Goal: Information Seeking & Learning: Check status

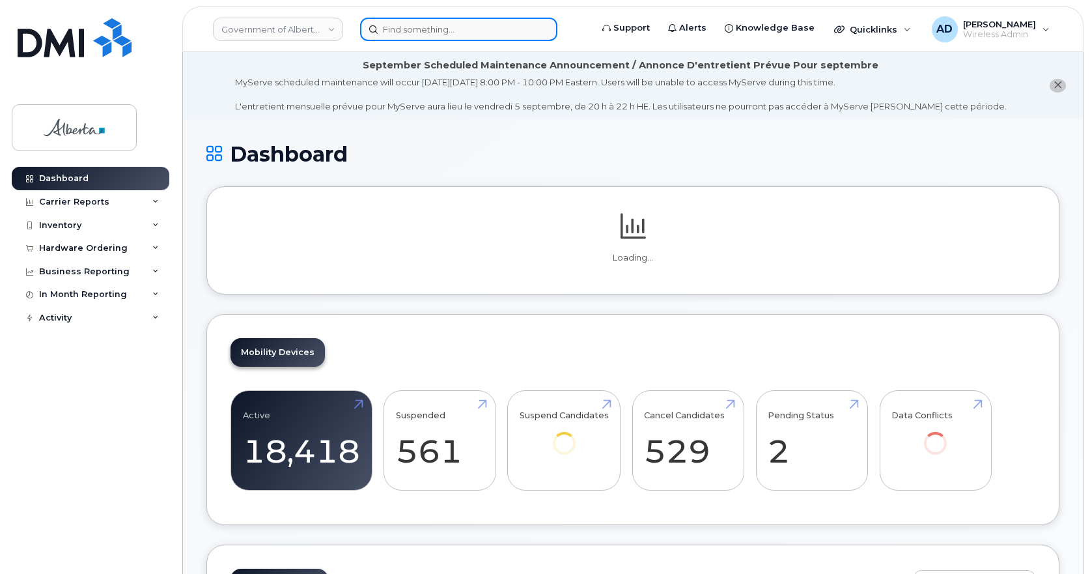
click at [404, 23] on input at bounding box center [458, 29] width 197 height 23
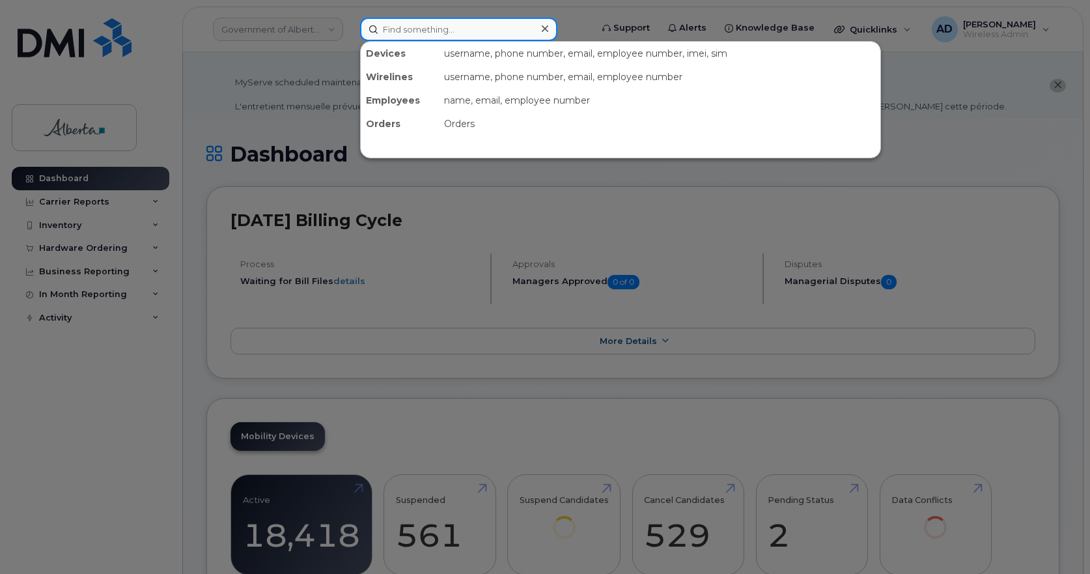
paste input "Laurie Laforest"
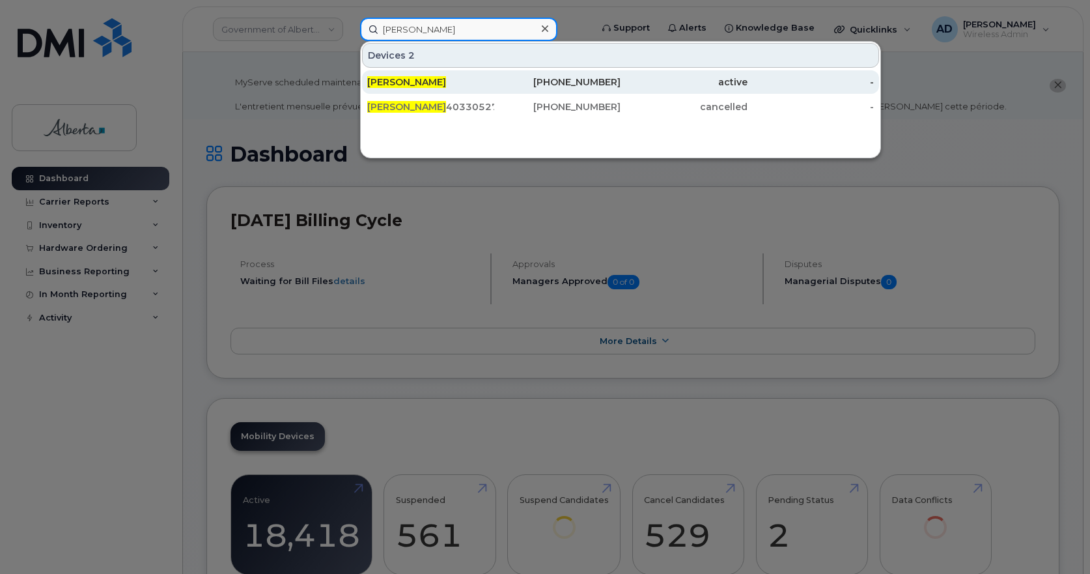
type input "Laurie Laforest"
click at [401, 82] on span "Laurie Laforest" at bounding box center [406, 82] width 79 height 12
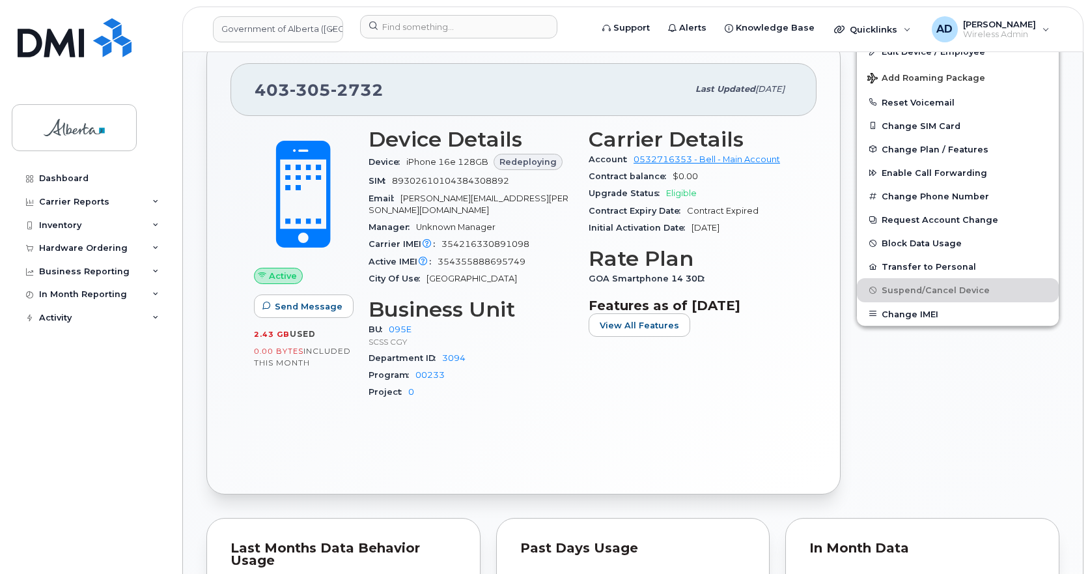
scroll to position [326, 0]
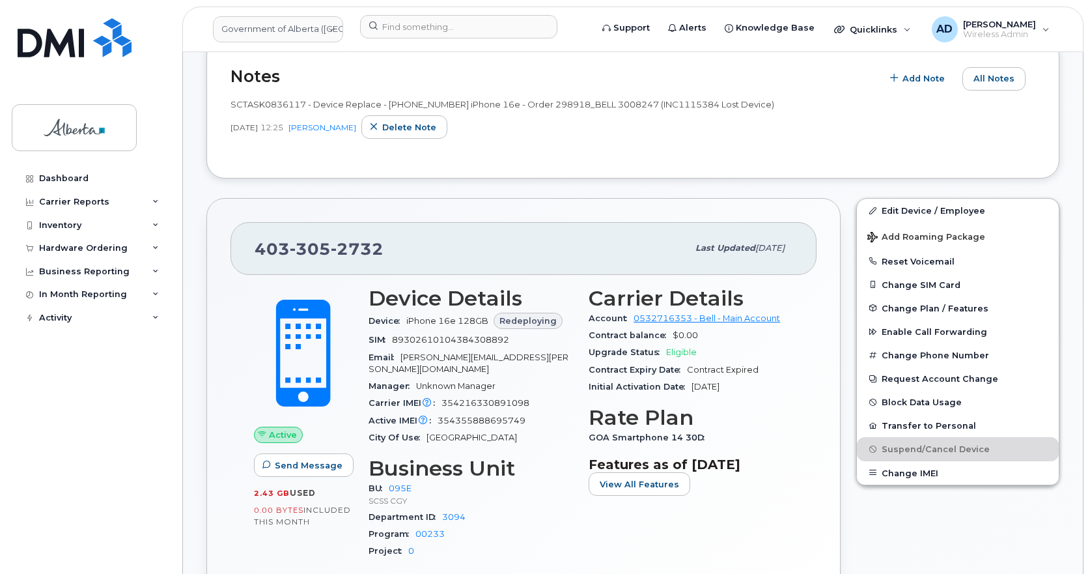
click at [510, 398] on span "354216330891098" at bounding box center [485, 403] width 88 height 10
copy span "354216330891098"
click at [331, 257] on span "305" at bounding box center [357, 249] width 53 height 20
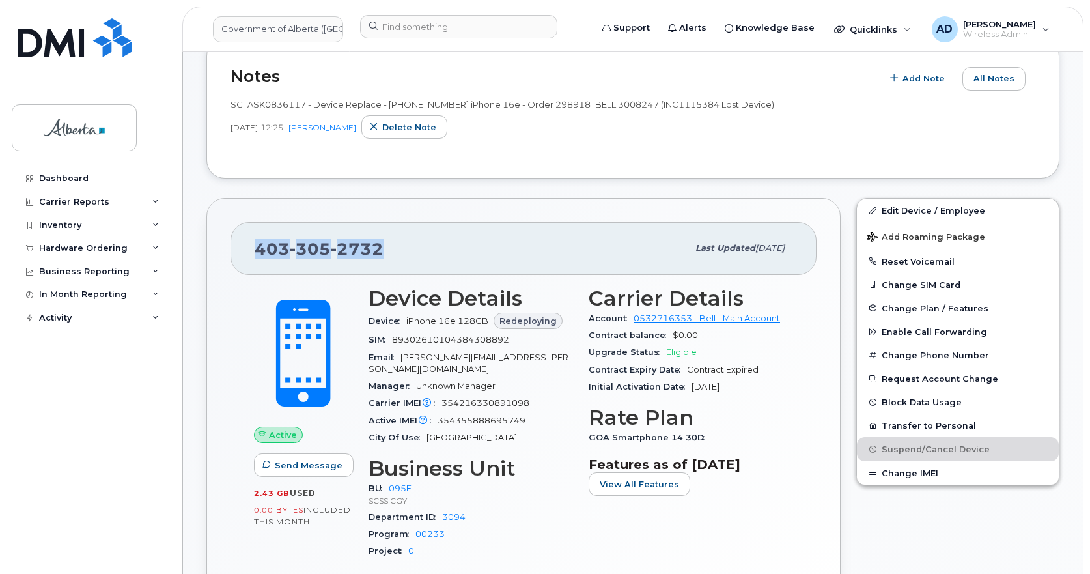
copy span "403 305 2732"
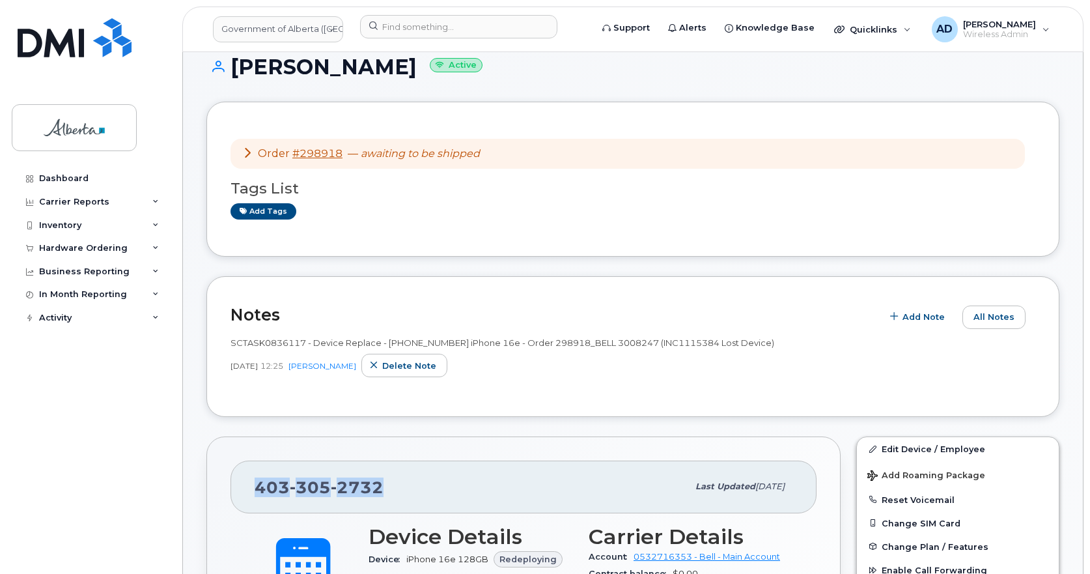
scroll to position [0, 0]
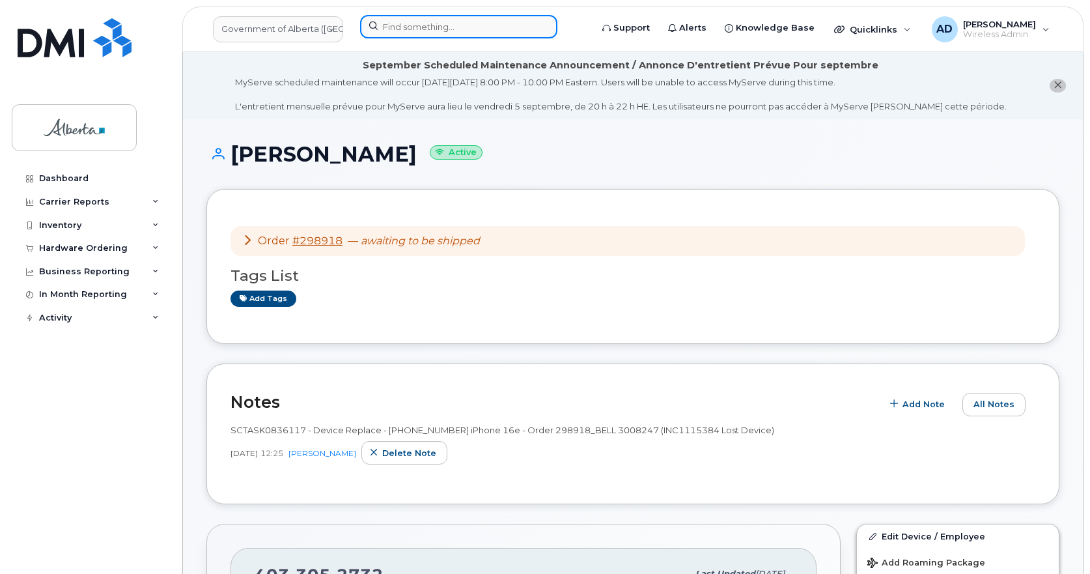
click at [488, 29] on input at bounding box center [458, 26] width 197 height 23
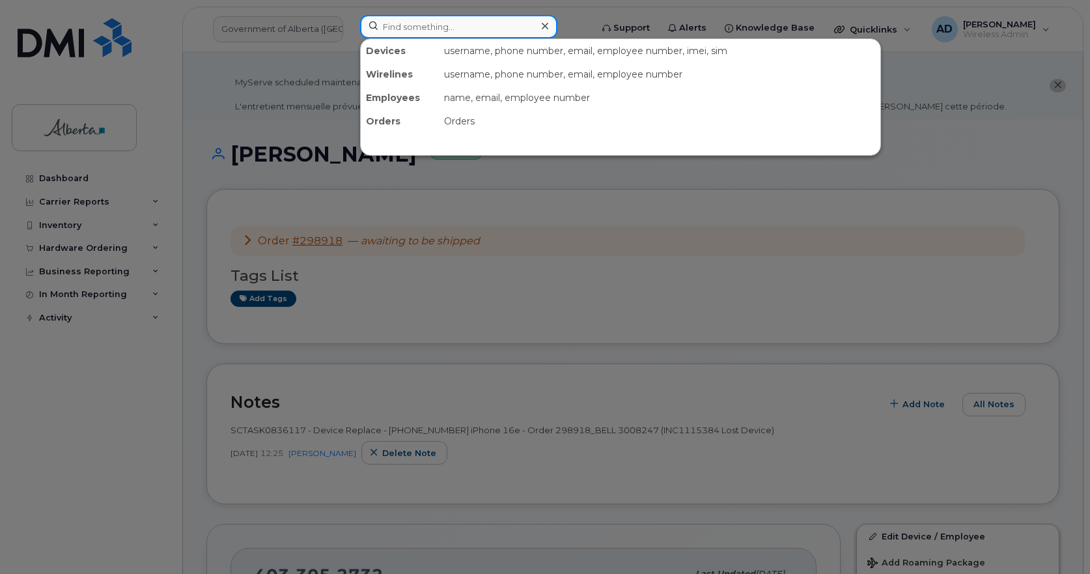
paste input "7802280632"
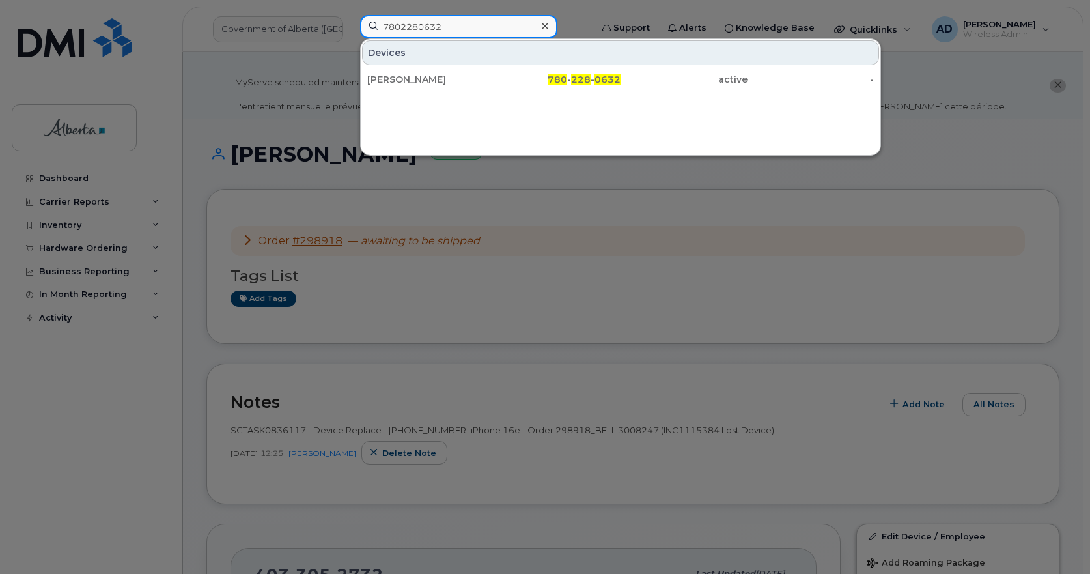
type input "7802280632"
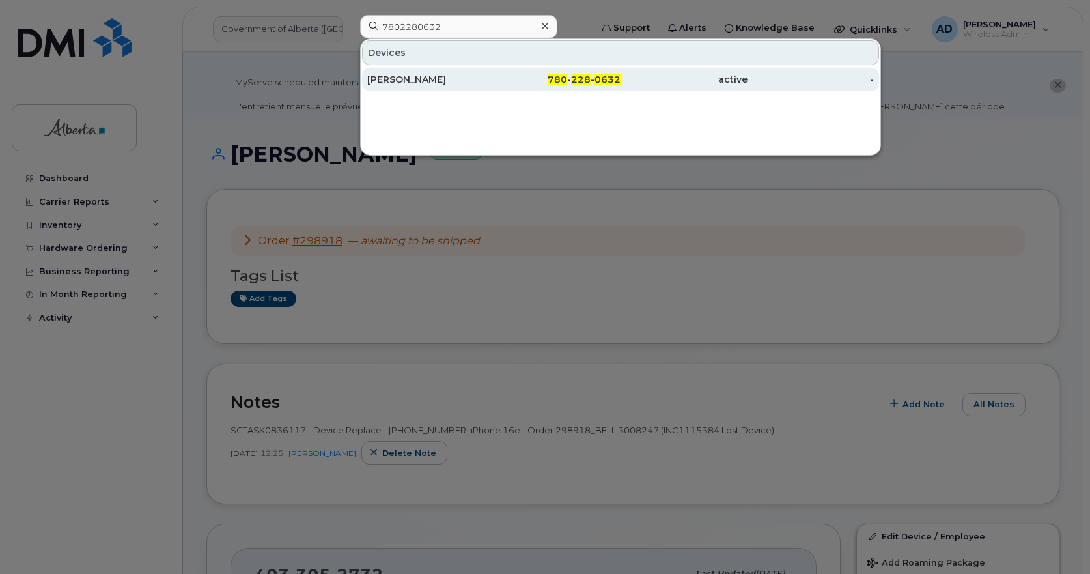
click at [494, 73] on div "Ayobami Oyetunde" at bounding box center [557, 79] width 127 height 23
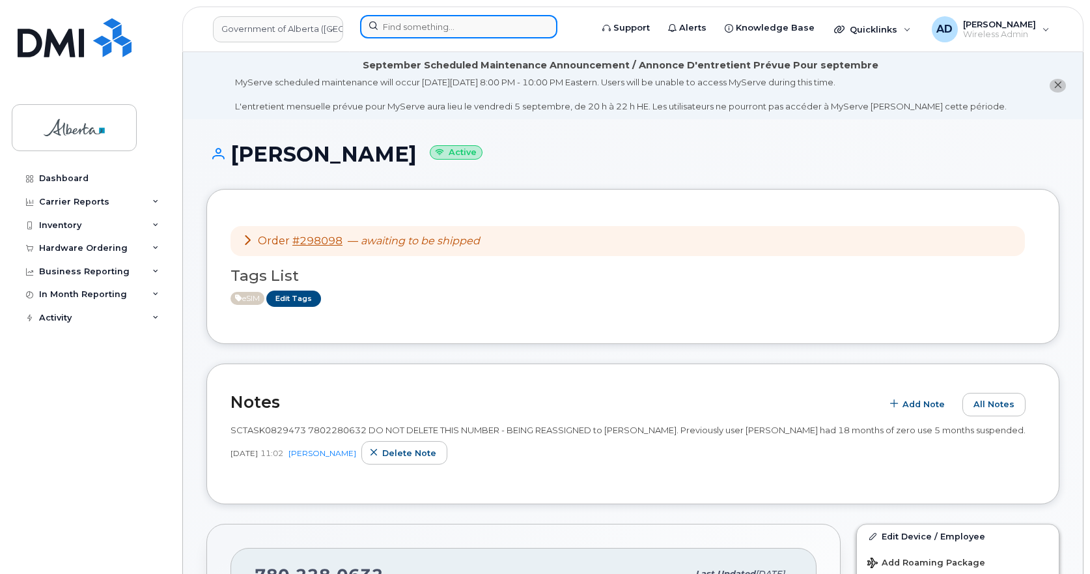
click at [398, 20] on input at bounding box center [458, 26] width 197 height 23
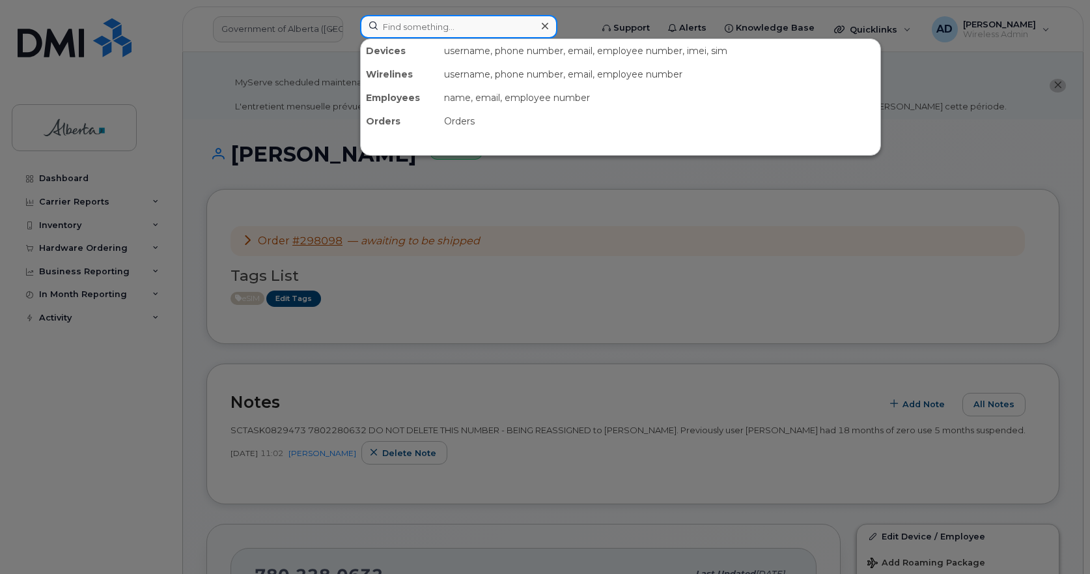
paste input "4033052732"
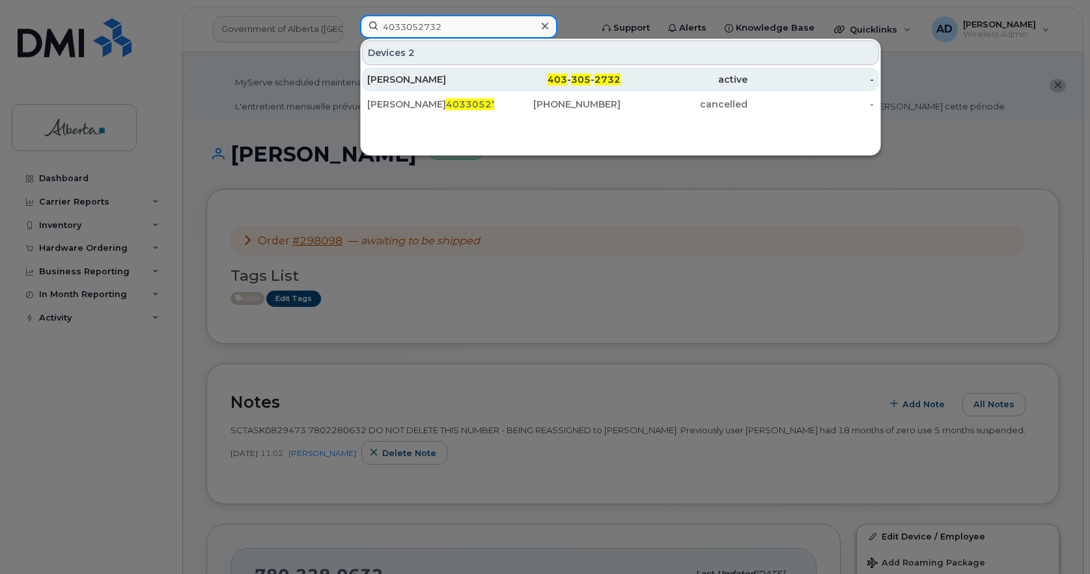
type input "4033052732"
click at [426, 80] on div "[PERSON_NAME]" at bounding box center [430, 79] width 127 height 13
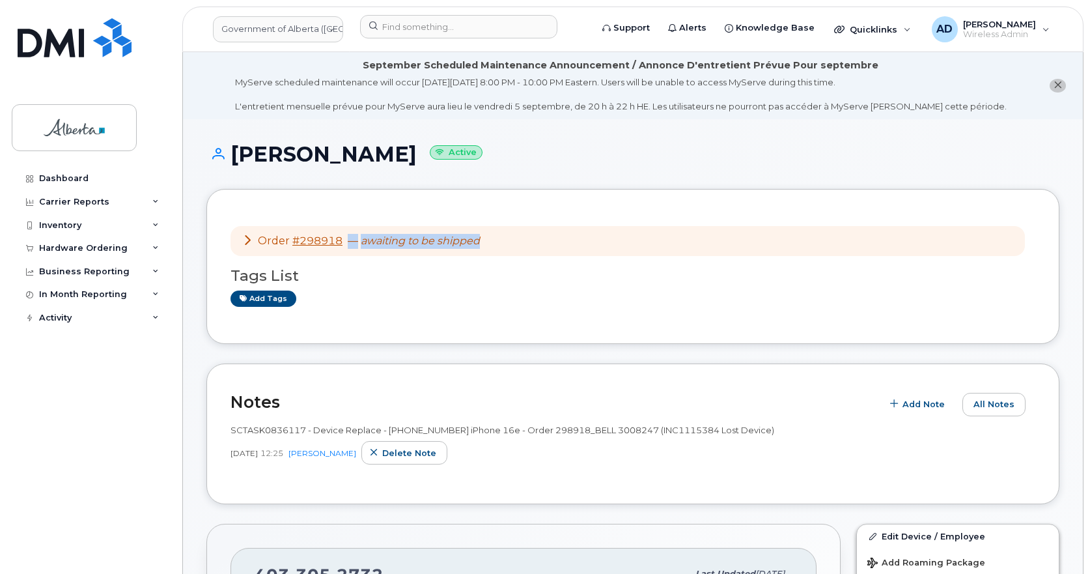
drag, startPoint x: 505, startPoint y: 243, endPoint x: 605, endPoint y: 248, distance: 100.4
click at [341, 245] on div "Order #298918 — awaiting to be shipped" at bounding box center [628, 241] width 794 height 31
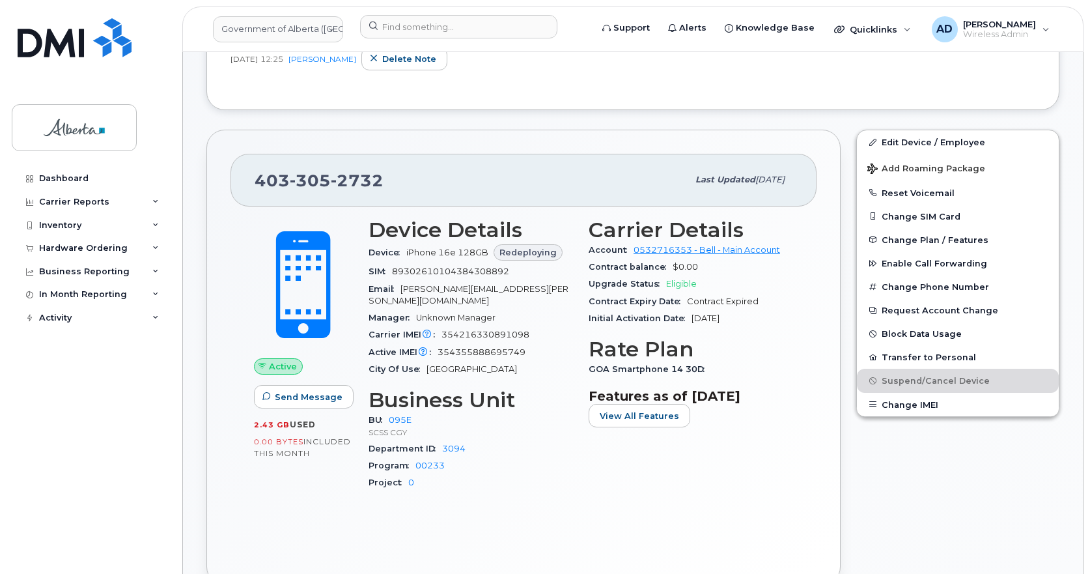
scroll to position [521, 0]
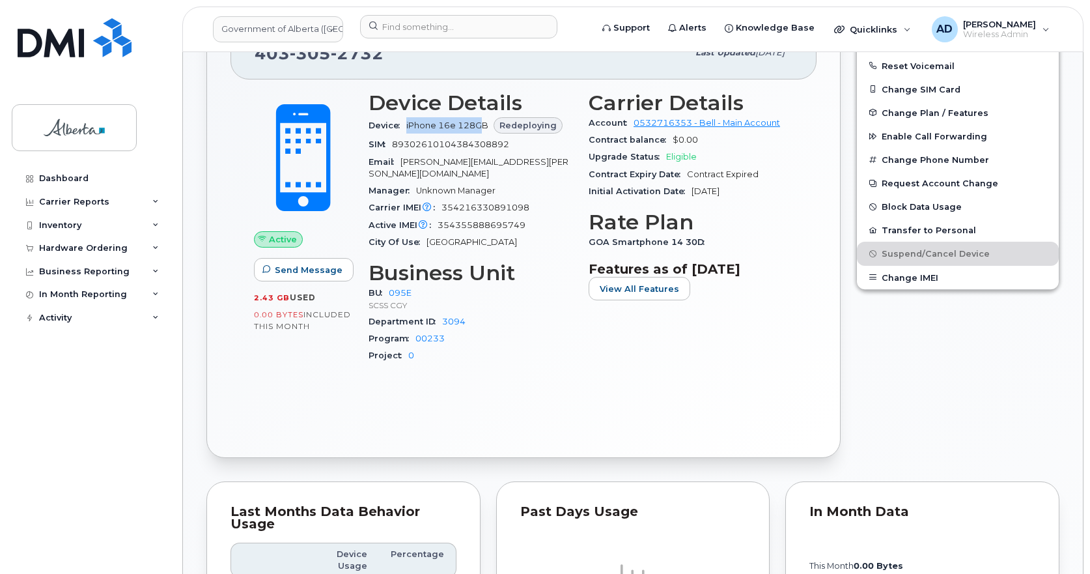
drag, startPoint x: 406, startPoint y: 124, endPoint x: 479, endPoint y: 120, distance: 73.0
click at [479, 120] on div "Device iPhone 16e 128GB Redeploying" at bounding box center [471, 126] width 204 height 22
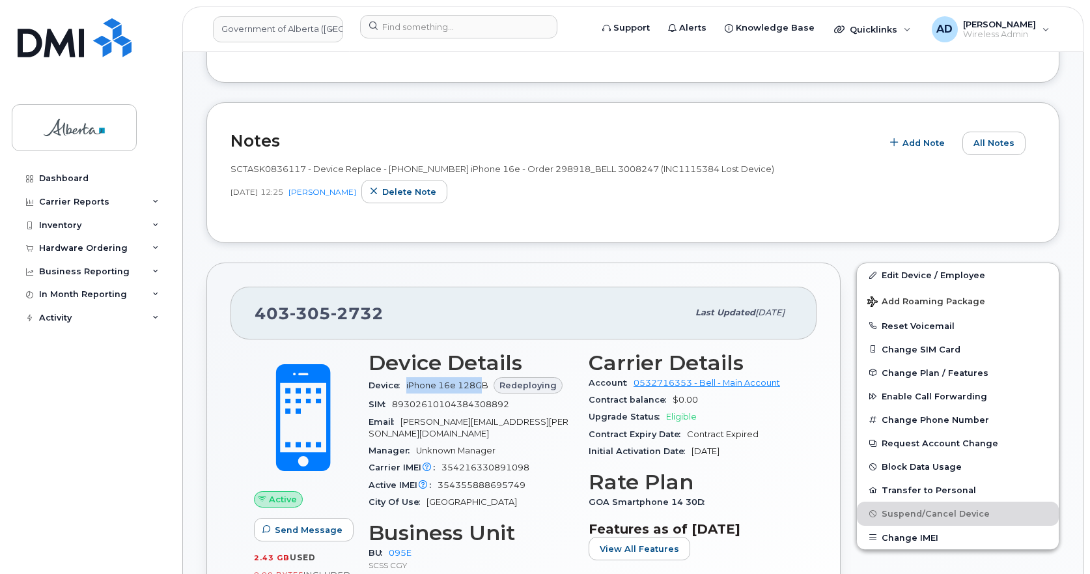
scroll to position [260, 0]
drag, startPoint x: 257, startPoint y: 308, endPoint x: 432, endPoint y: 312, distance: 174.5
click at [432, 312] on div "403 305 2732" at bounding box center [471, 313] width 433 height 27
copy span "403 305 2732"
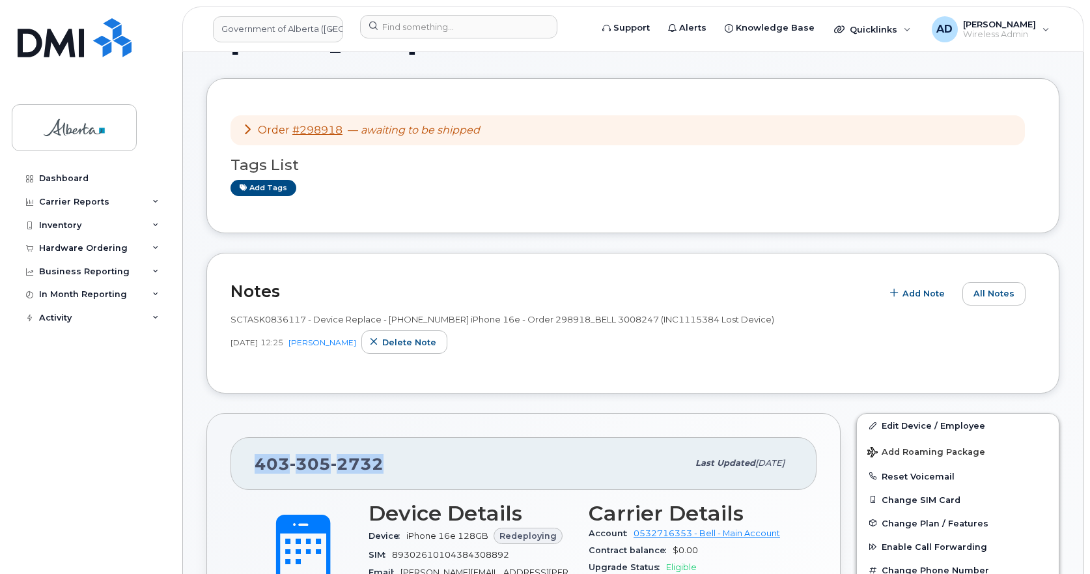
scroll to position [0, 0]
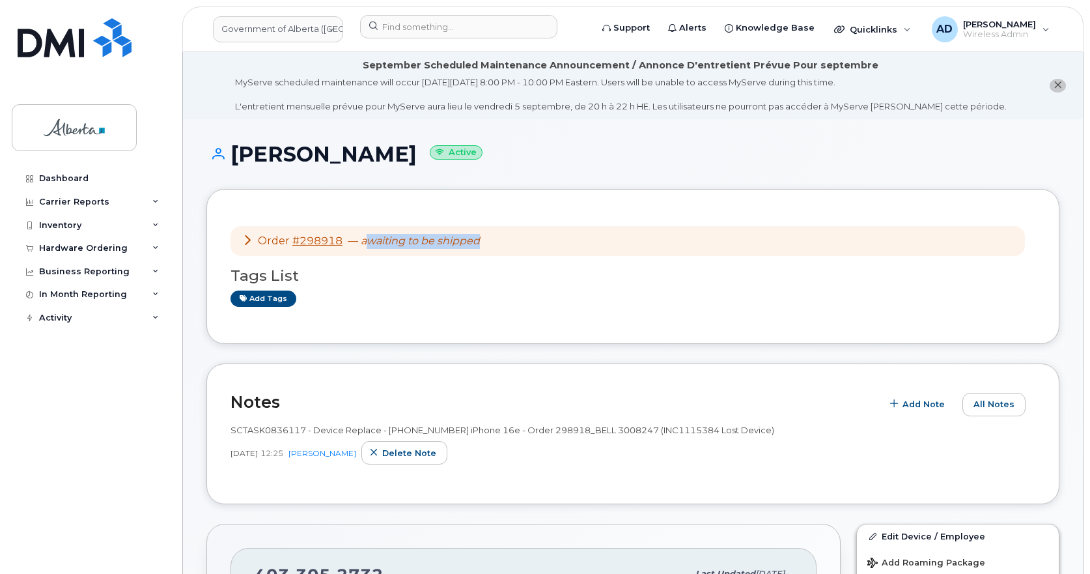
drag, startPoint x: 473, startPoint y: 249, endPoint x: 340, endPoint y: 409, distance: 208.1
click at [370, 238] on div "Order #298918 — awaiting to be shipped" at bounding box center [628, 241] width 794 height 31
click at [496, 242] on div "Order #298918 — awaiting to be shipped" at bounding box center [628, 241] width 794 height 31
click at [503, 238] on div "Order #298918 — awaiting to be shipped" at bounding box center [628, 241] width 794 height 31
drag, startPoint x: 362, startPoint y: 240, endPoint x: 496, endPoint y: 242, distance: 133.5
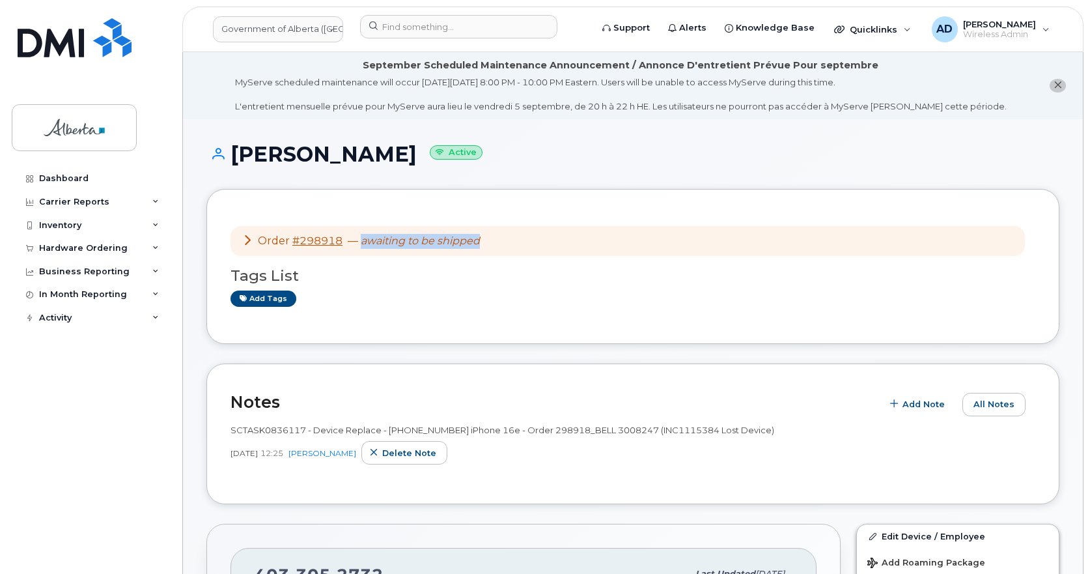
click at [496, 242] on div "Order #298918 — awaiting to be shipped" at bounding box center [628, 241] width 794 height 31
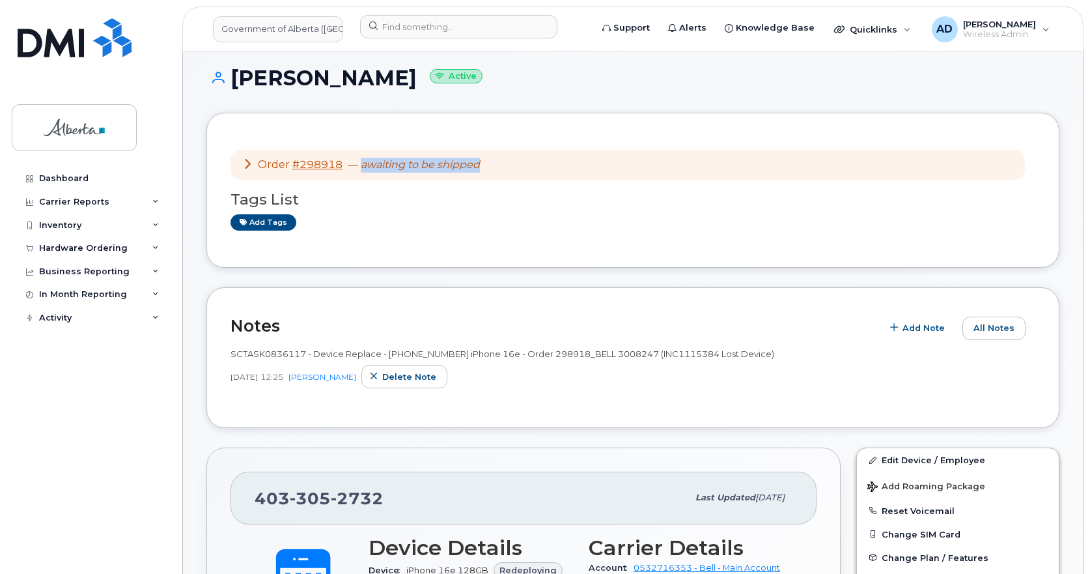
scroll to position [260, 0]
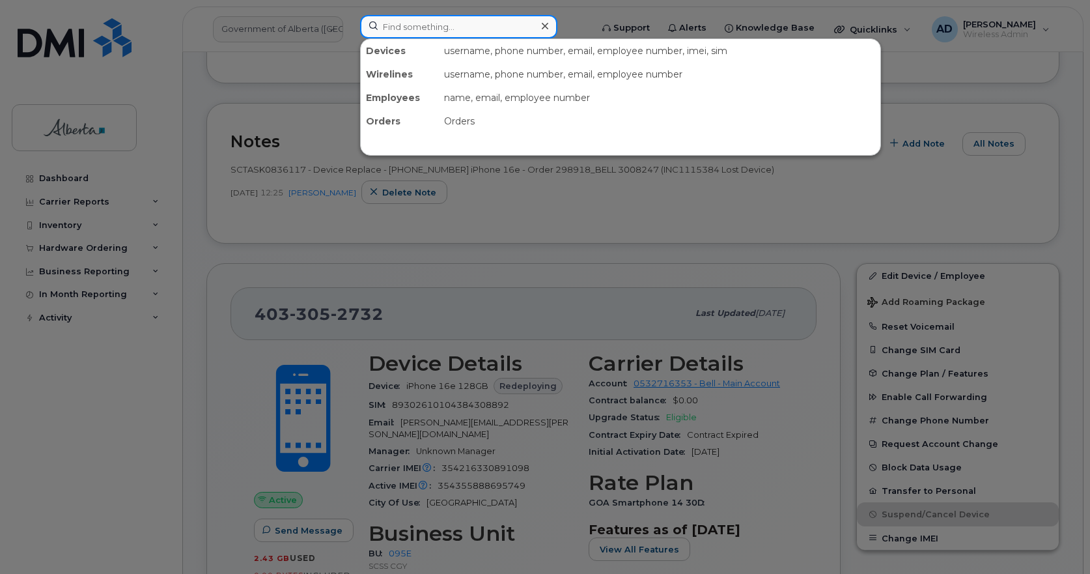
click at [432, 28] on input at bounding box center [458, 26] width 197 height 23
paste input "Bridget Piller"
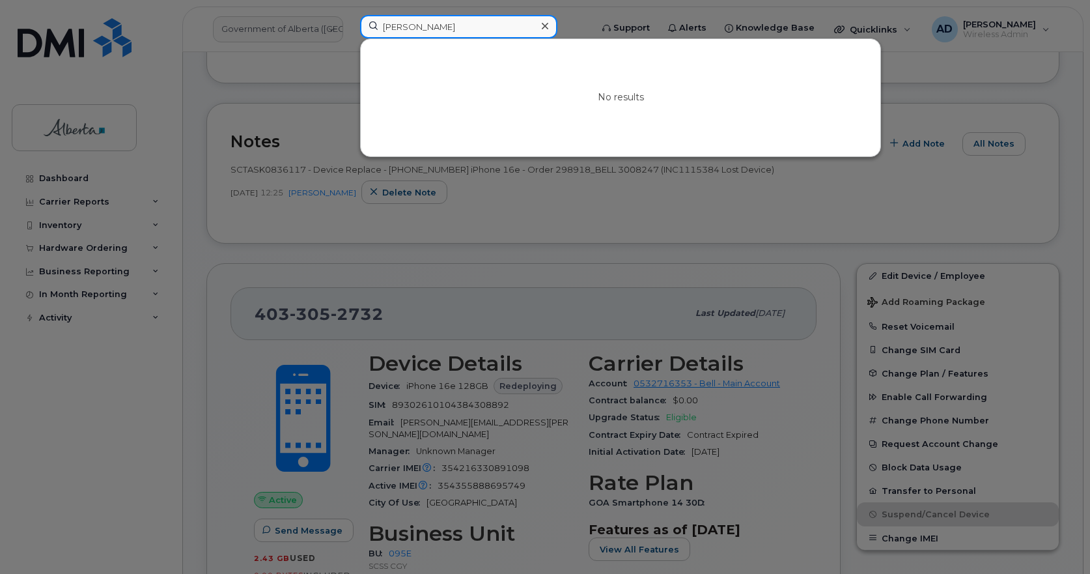
drag, startPoint x: 507, startPoint y: 26, endPoint x: -736, endPoint y: 221, distance: 1258.3
paste input "5875450184"
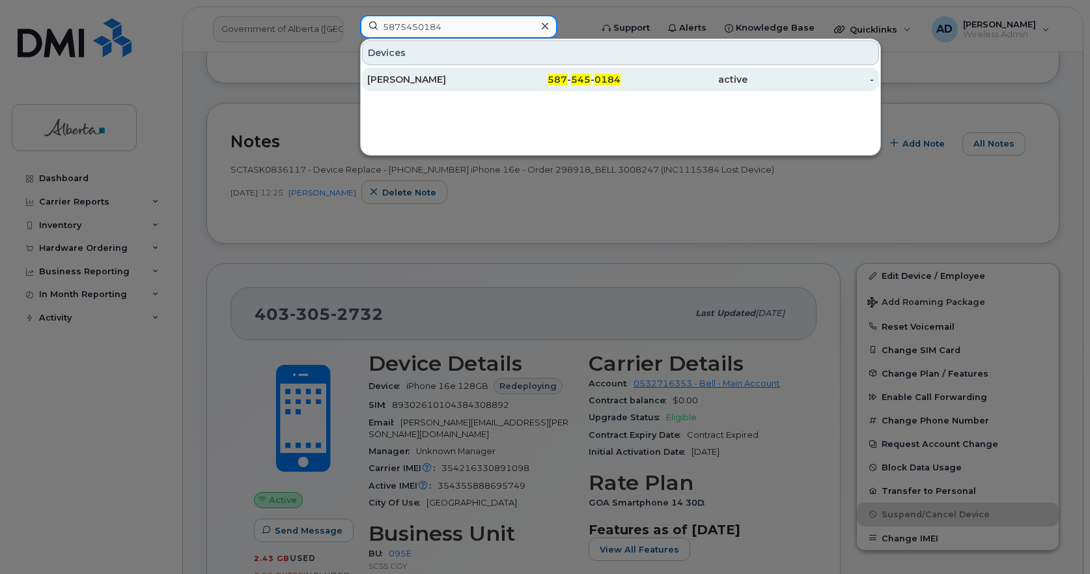
type input "5875450184"
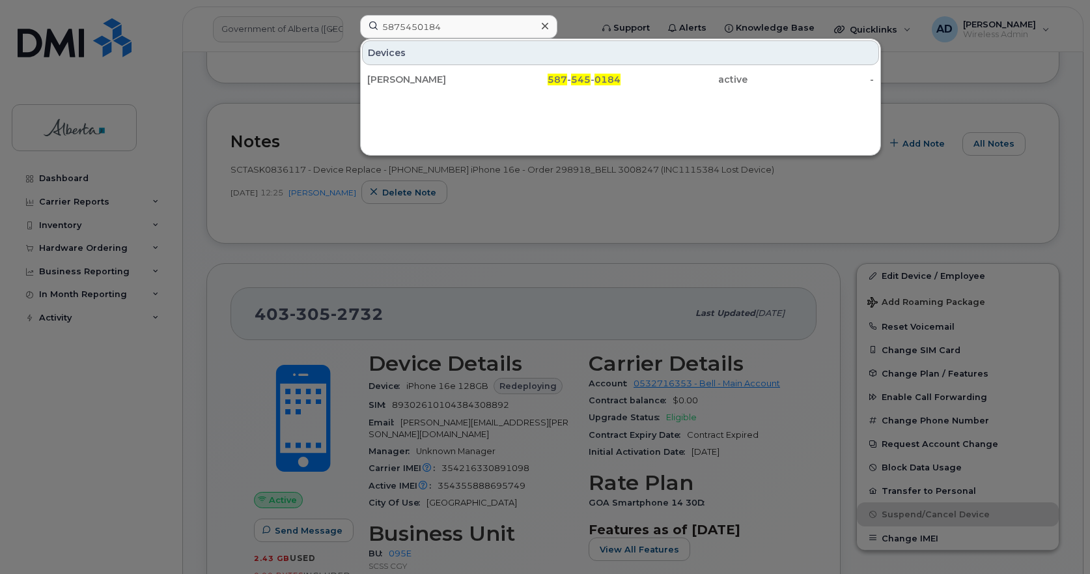
drag, startPoint x: 417, startPoint y: 74, endPoint x: 597, endPoint y: 184, distance: 210.7
click at [417, 74] on div "Kerry Duguay" at bounding box center [430, 79] width 127 height 13
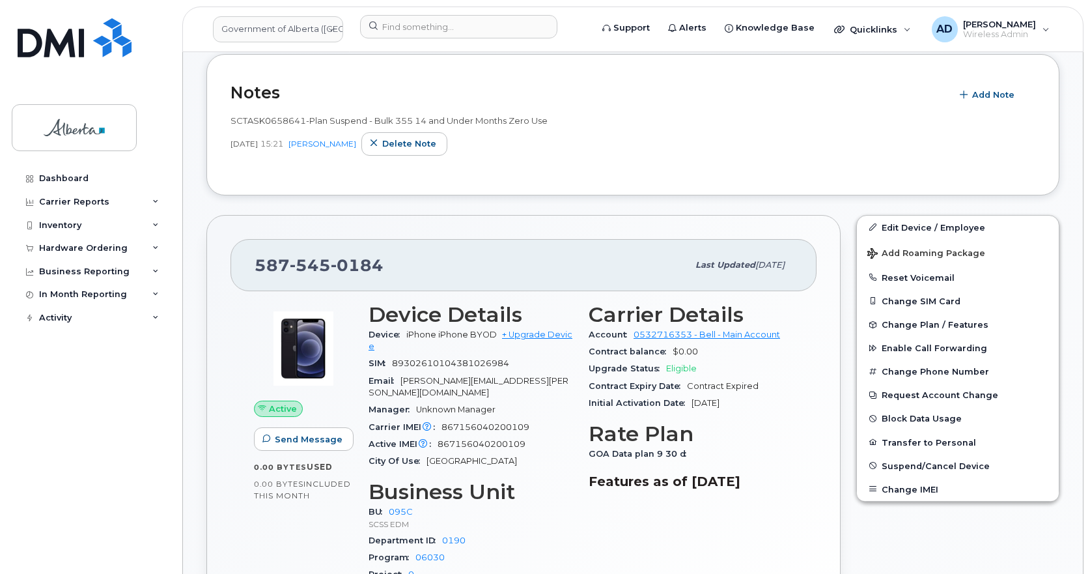
scroll to position [391, 0]
drag, startPoint x: 385, startPoint y: 260, endPoint x: 215, endPoint y: 260, distance: 170.6
click at [215, 260] on div "[PHONE_NUMBER] Last updated [DATE] Active Send Message 0.00 Bytes  used 0.00 By…" at bounding box center [523, 445] width 634 height 462
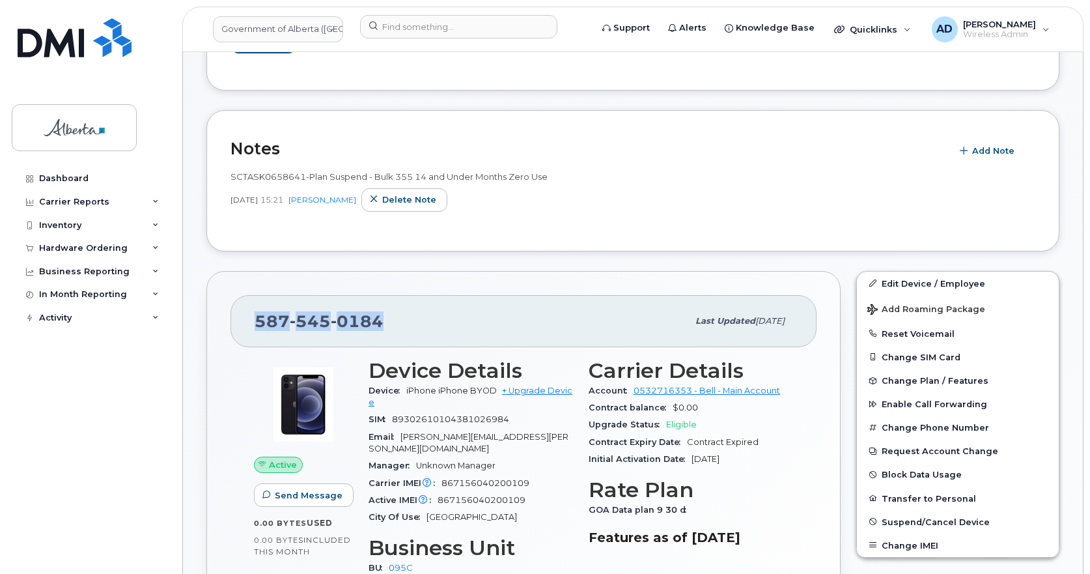
scroll to position [260, 0]
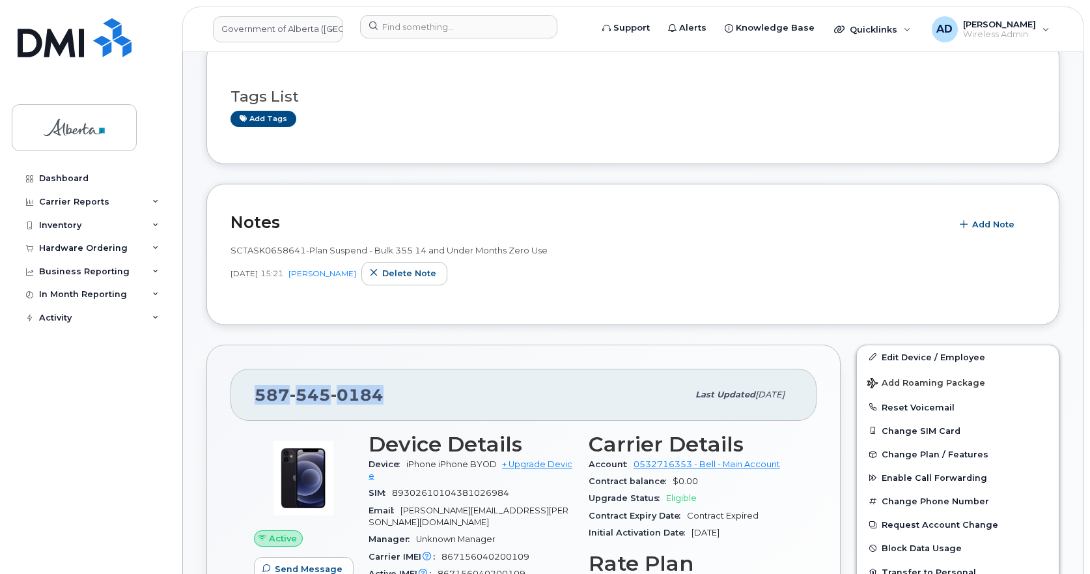
click at [417, 378] on div "587 545 0184 Last updated Aug 19, 2025" at bounding box center [524, 395] width 586 height 52
click at [369, 389] on span "0184" at bounding box center [357, 395] width 53 height 20
copy span "587 545 0184"
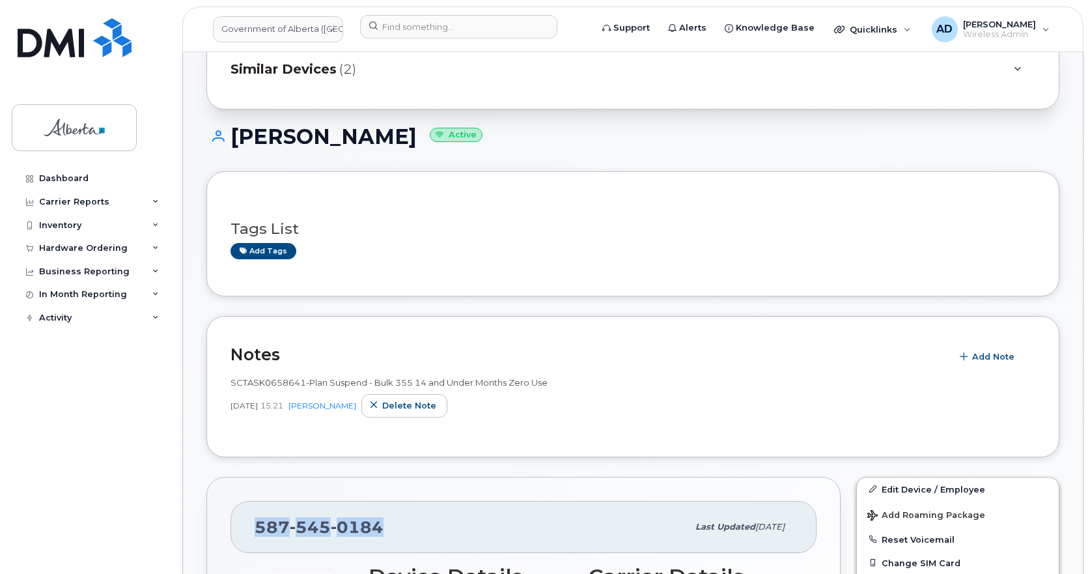
scroll to position [130, 0]
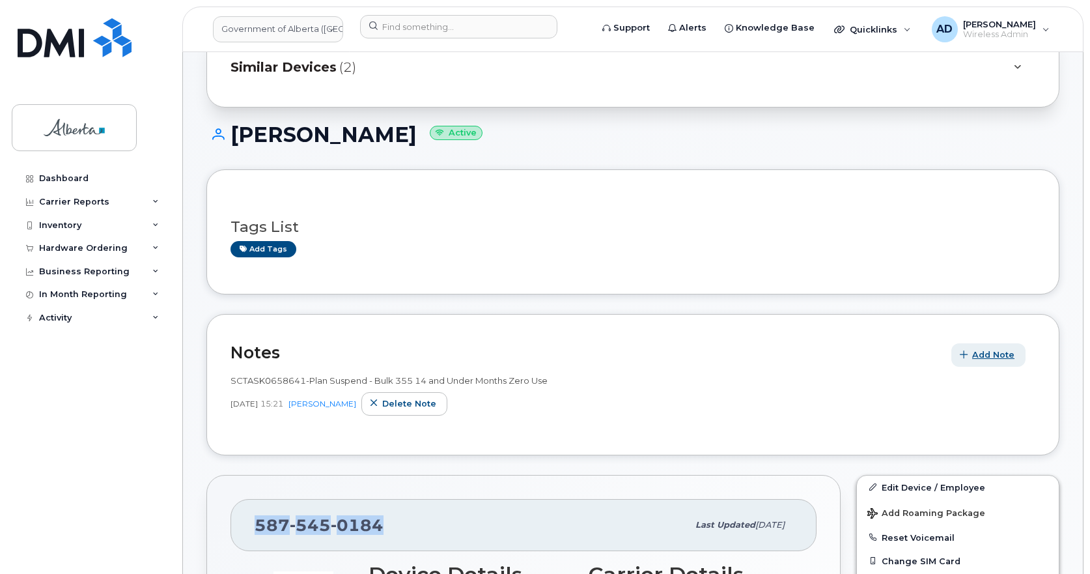
click at [992, 348] on span "Add Note" at bounding box center [993, 354] width 42 height 12
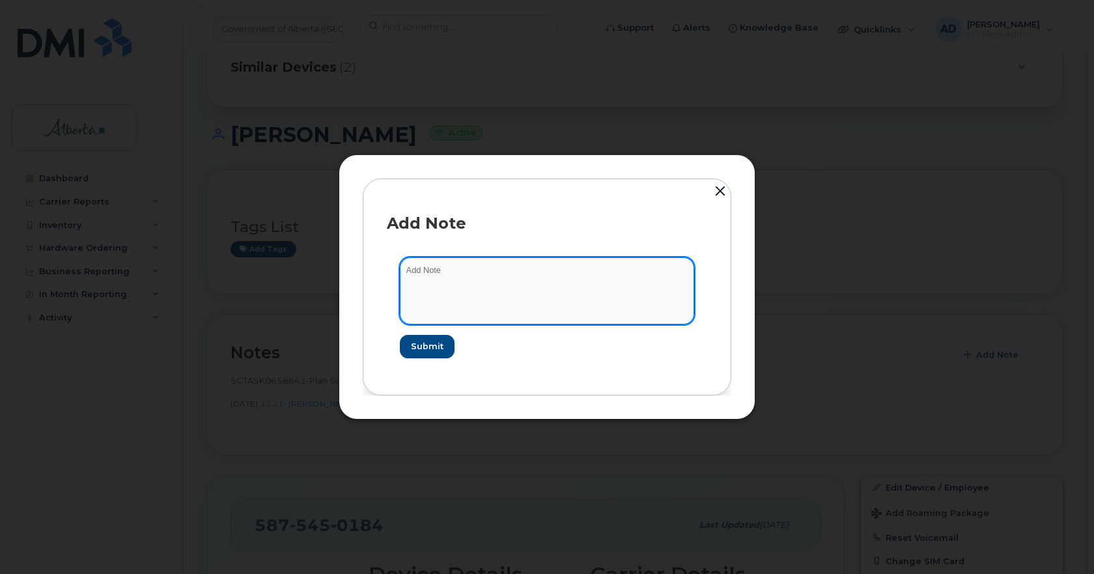
click at [460, 272] on textarea at bounding box center [547, 290] width 294 height 66
type textarea "e"
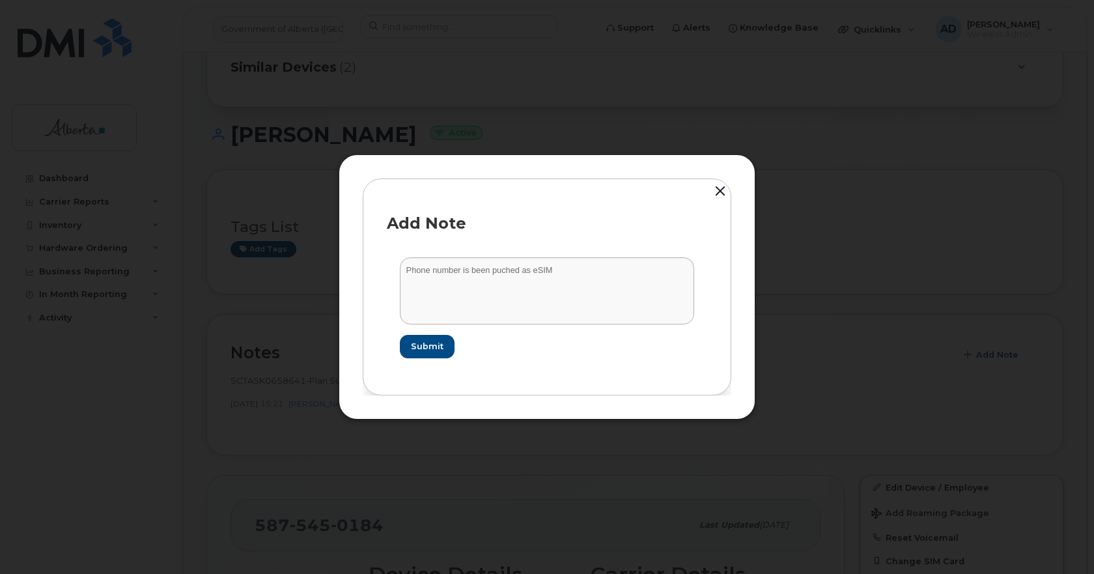
drag, startPoint x: 512, startPoint y: 266, endPoint x: 555, endPoint y: 302, distance: 56.4
click at [592, 324] on form "Phone number is been puched as eSIM Submit" at bounding box center [547, 307] width 320 height 126
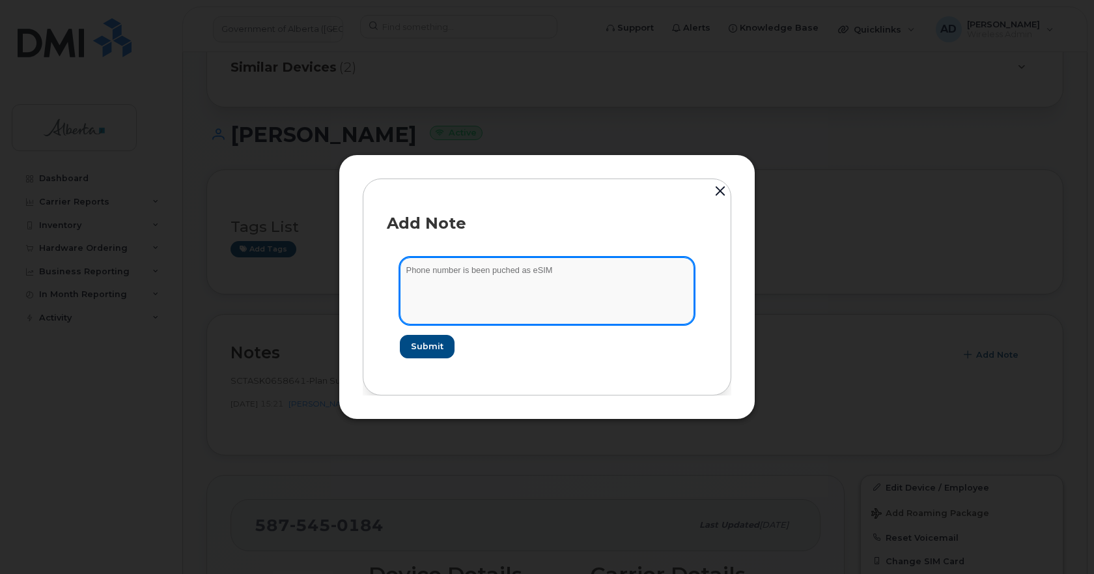
click at [500, 272] on textarea "Phone number is been puched as eSIM" at bounding box center [547, 290] width 294 height 66
click at [568, 266] on textarea "Phone number is been pushed as eSIM" at bounding box center [547, 290] width 294 height 66
paste textarea "INC1124421"
click at [556, 264] on textarea "Phone number is been pushed as eSIM - rference ticket INC1124421" at bounding box center [547, 290] width 294 height 66
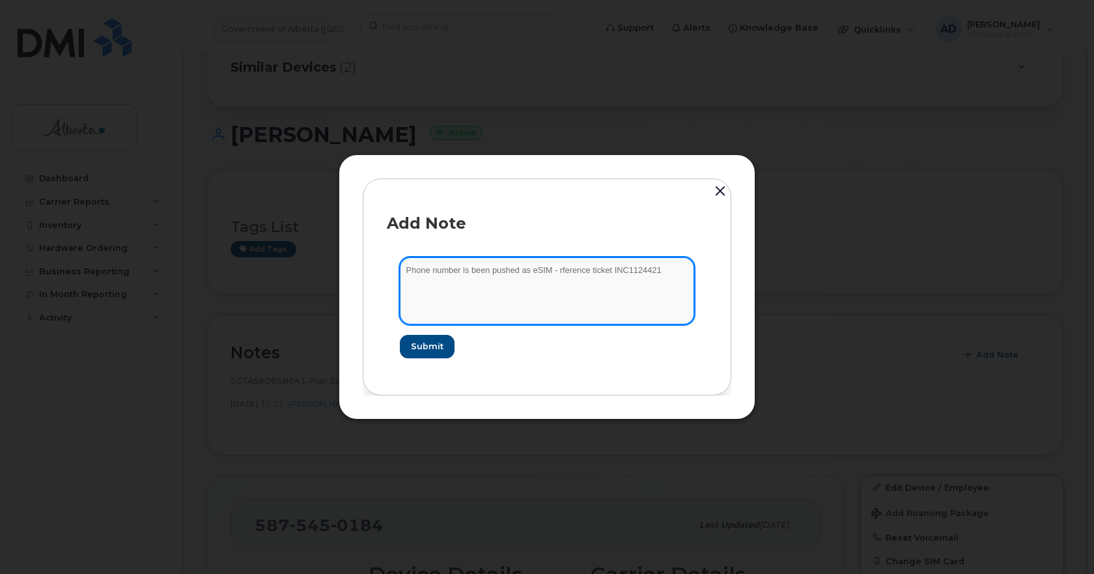
click at [556, 264] on textarea "Phone number is been pushed as eSIM - rference ticket INC1124421" at bounding box center [547, 290] width 294 height 66
click at [656, 269] on textarea "Phone number is been pushed as eSIM - reference ticket INC1124421" at bounding box center [547, 290] width 294 height 66
click at [667, 268] on textarea "Phone number is been pushed as eSIM - reference ticket INC1124421" at bounding box center [547, 290] width 294 height 66
paste textarea "iPhone 13 5875450184 IMEI 357894920351587 SN GXWJVCF415"
type textarea "Phone number is been pushed as eSIM - reference ticket INC1124421- iPhone 13 58…"
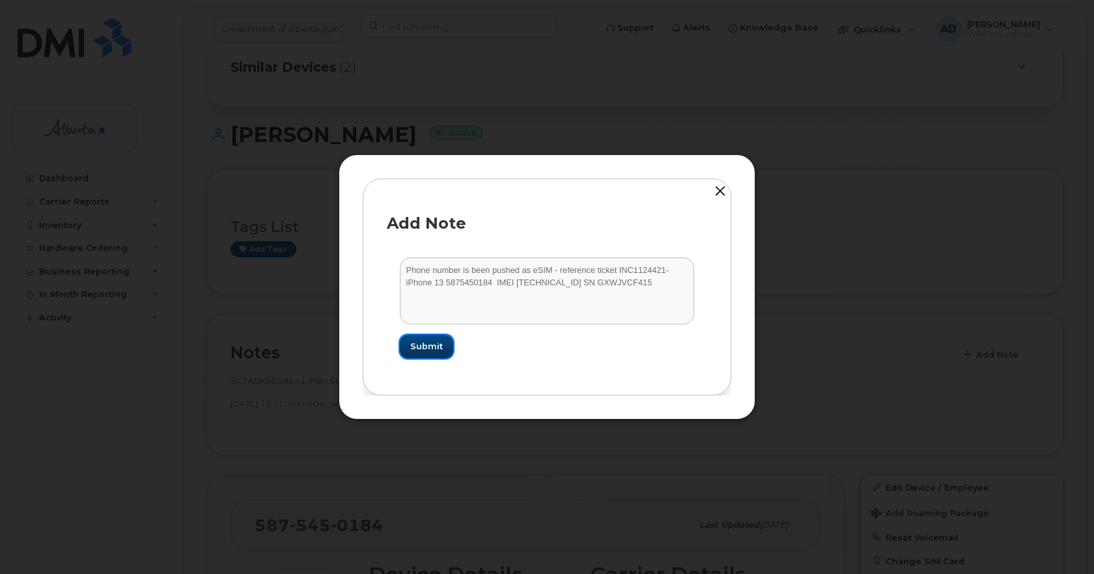
click at [419, 347] on span "Submit" at bounding box center [426, 346] width 33 height 12
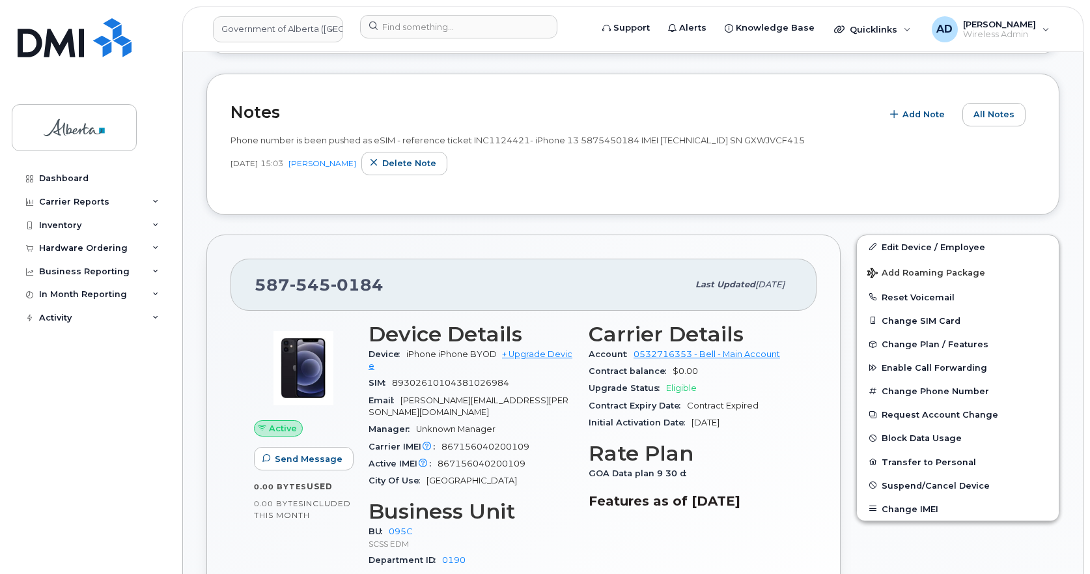
scroll to position [260, 0]
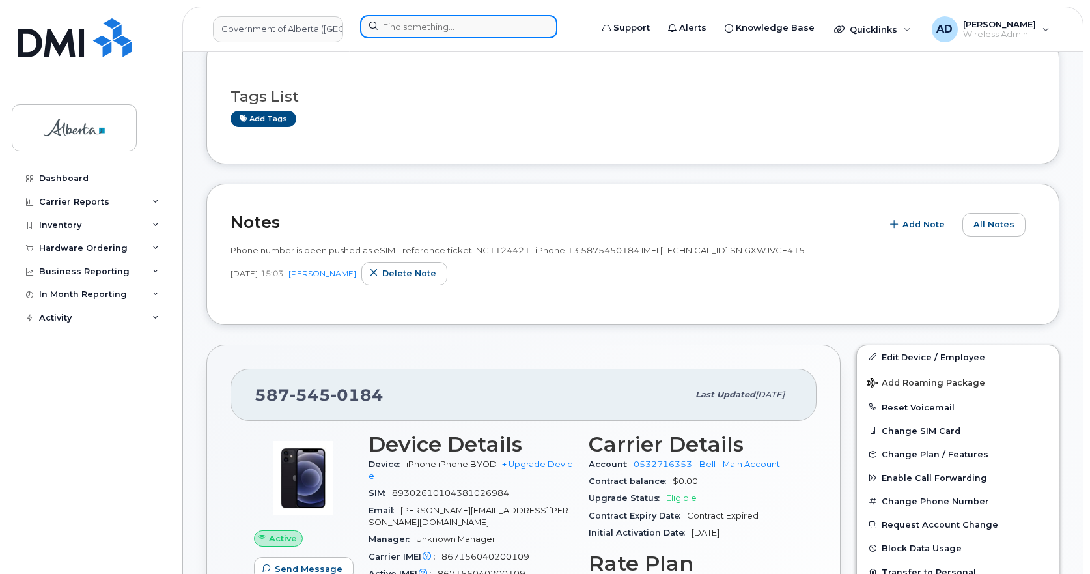
click at [413, 21] on input at bounding box center [458, 26] width 197 height 23
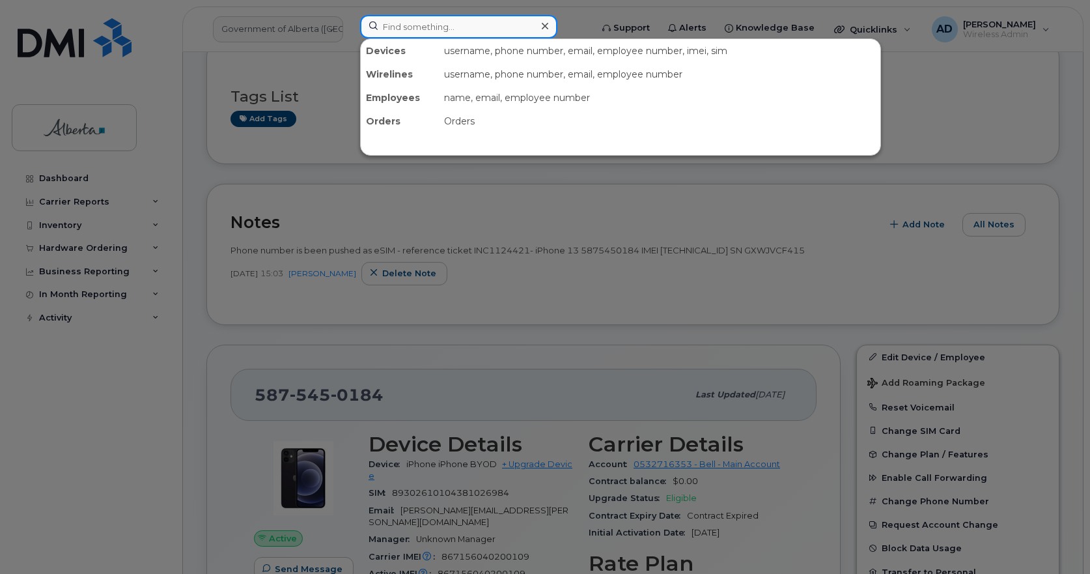
paste input "Sheila Osborn"
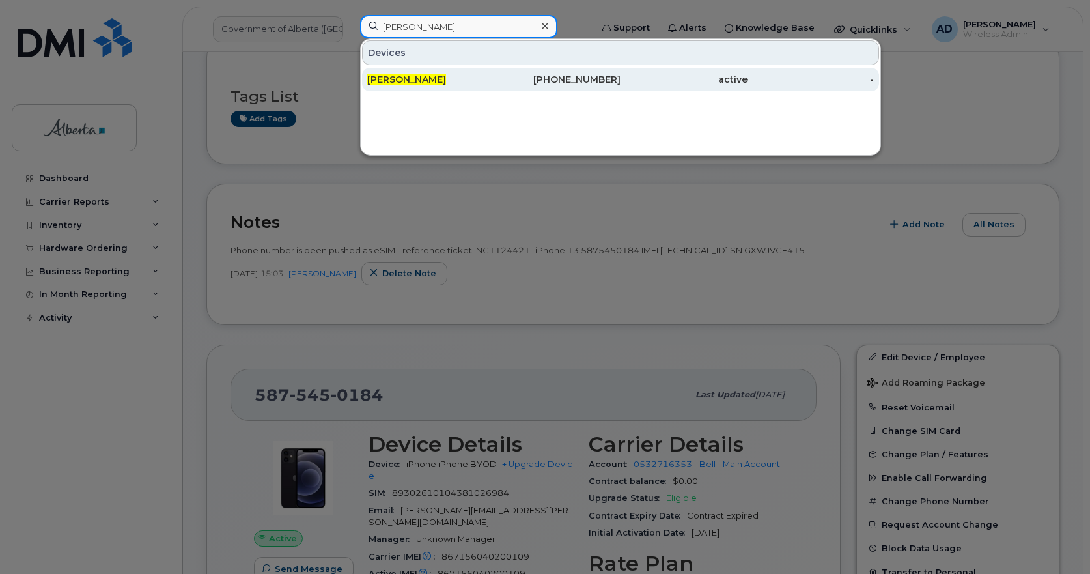
type input "Sheila Osborn"
click at [408, 81] on span "Sheila Osborn" at bounding box center [406, 80] width 79 height 12
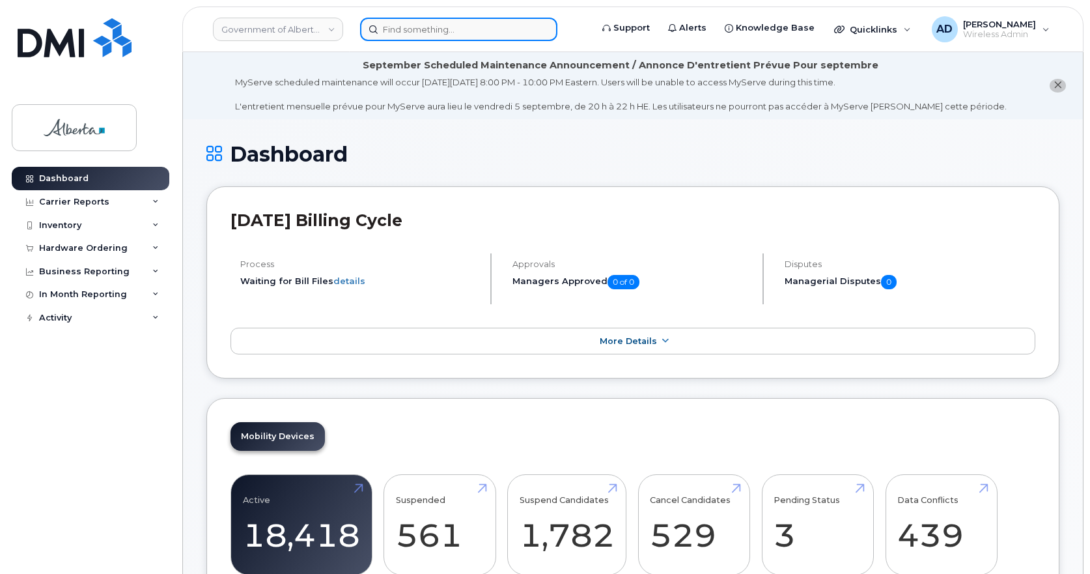
click at [398, 28] on input at bounding box center [458, 29] width 197 height 23
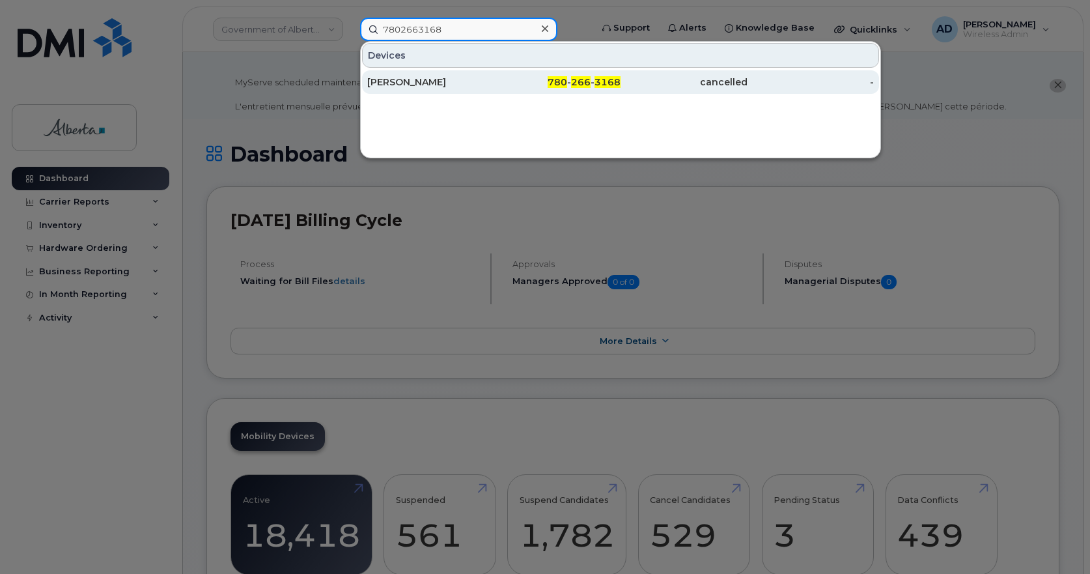
type input "7802663168"
click at [388, 87] on div "[PERSON_NAME]" at bounding box center [430, 82] width 127 height 13
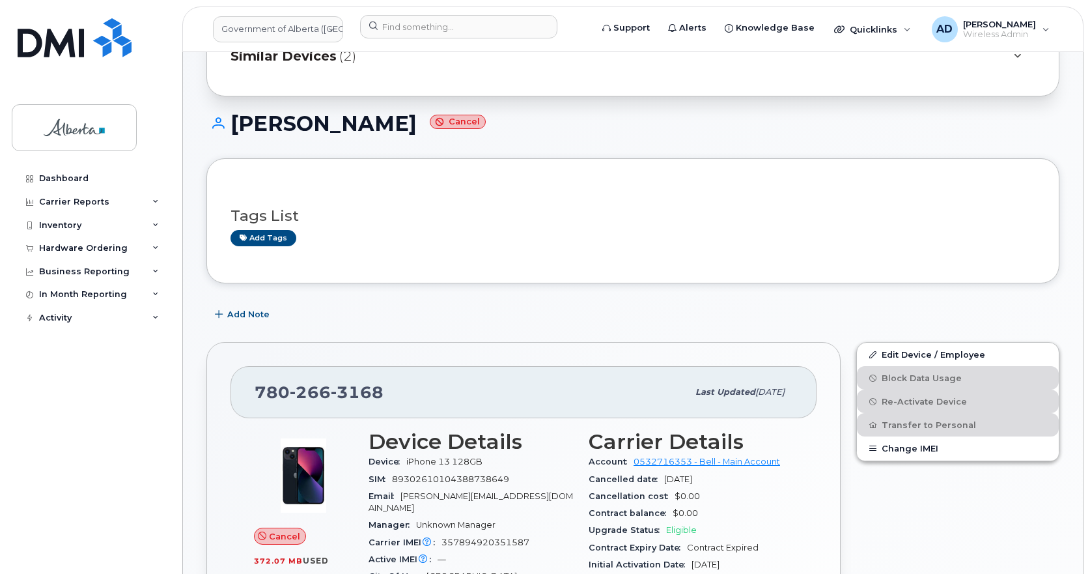
scroll to position [260, 0]
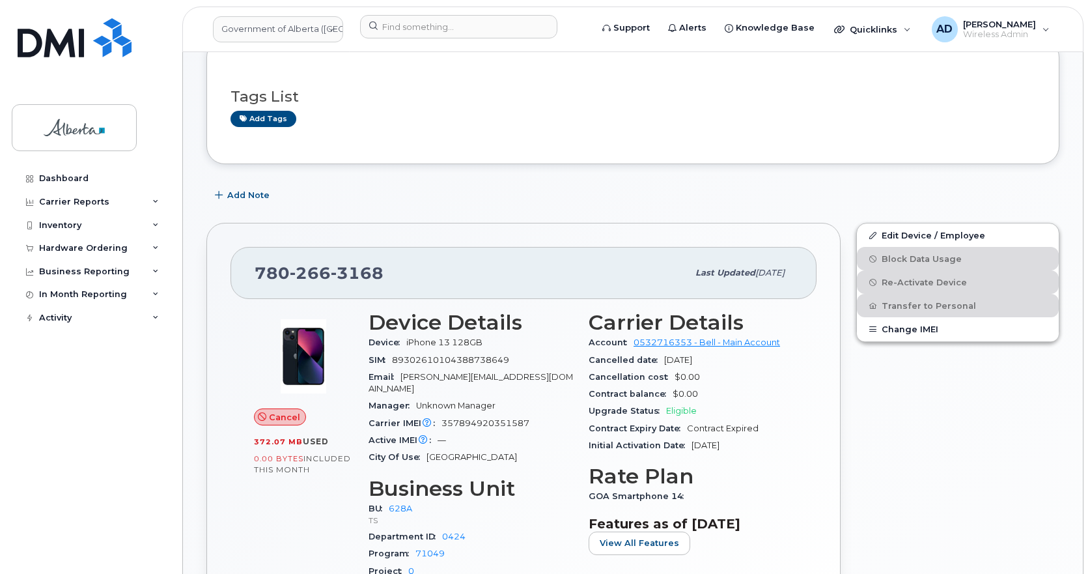
click at [515, 418] on span "357894920351587" at bounding box center [485, 423] width 88 height 10
drag, startPoint x: 515, startPoint y: 406, endPoint x: 660, endPoint y: 569, distance: 218.1
click at [516, 418] on span "357894920351587" at bounding box center [485, 423] width 88 height 10
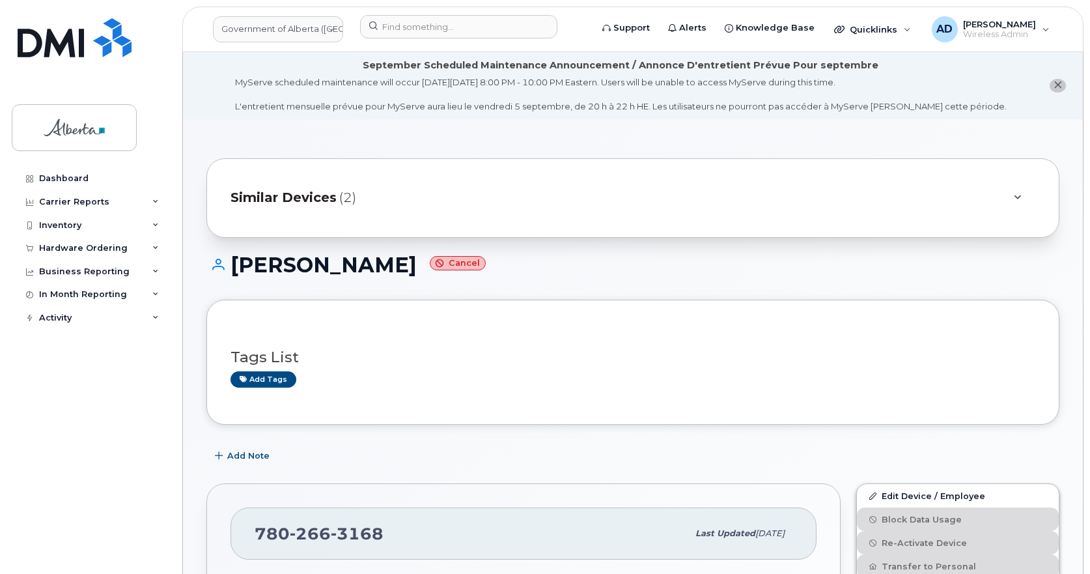
scroll to position [195, 0]
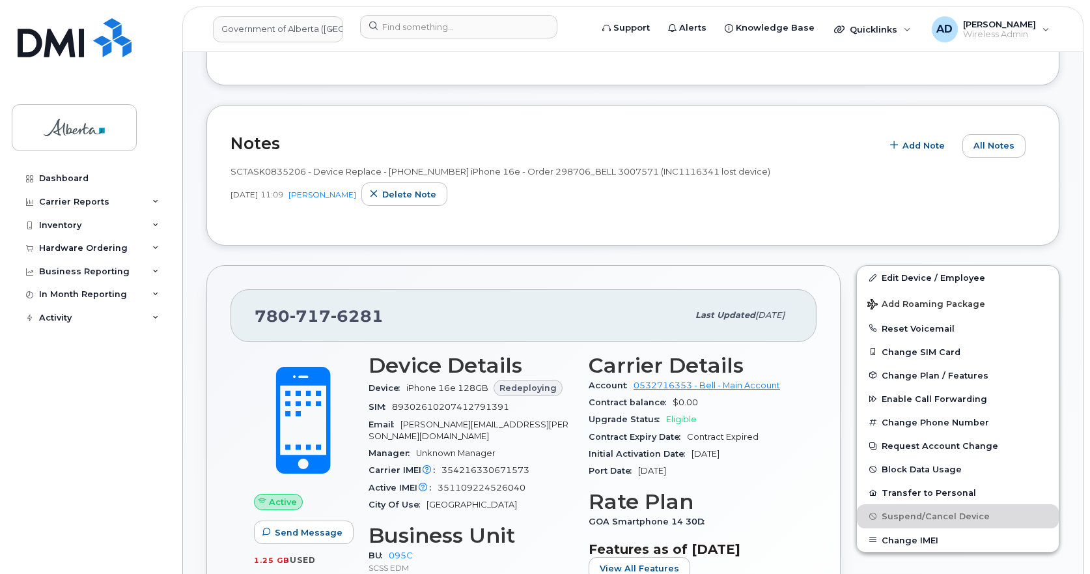
scroll to position [260, 0]
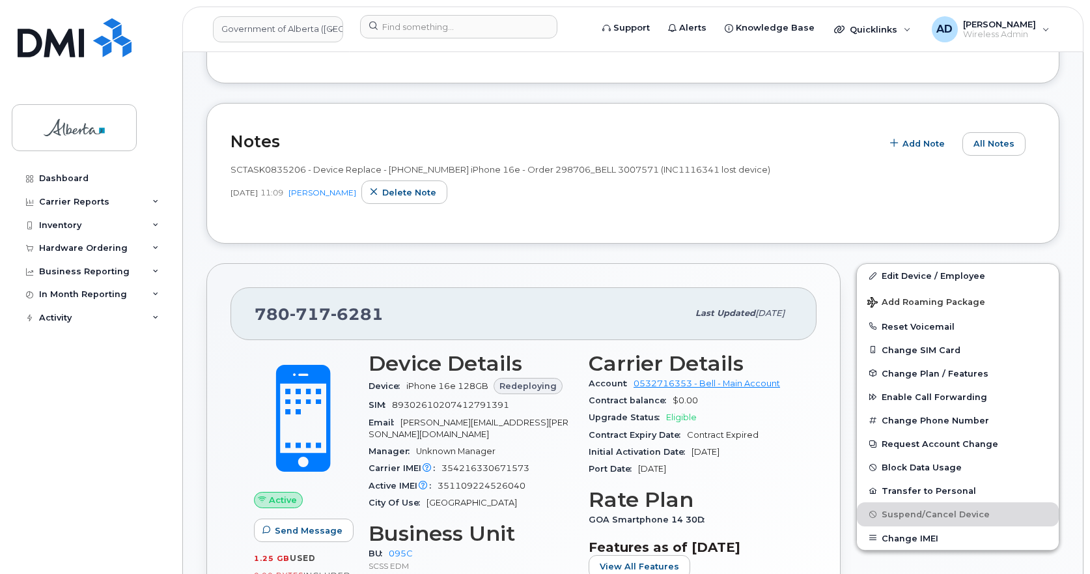
click at [357, 306] on span "6281" at bounding box center [357, 314] width 53 height 20
copy span "[PHONE_NUMBER]"
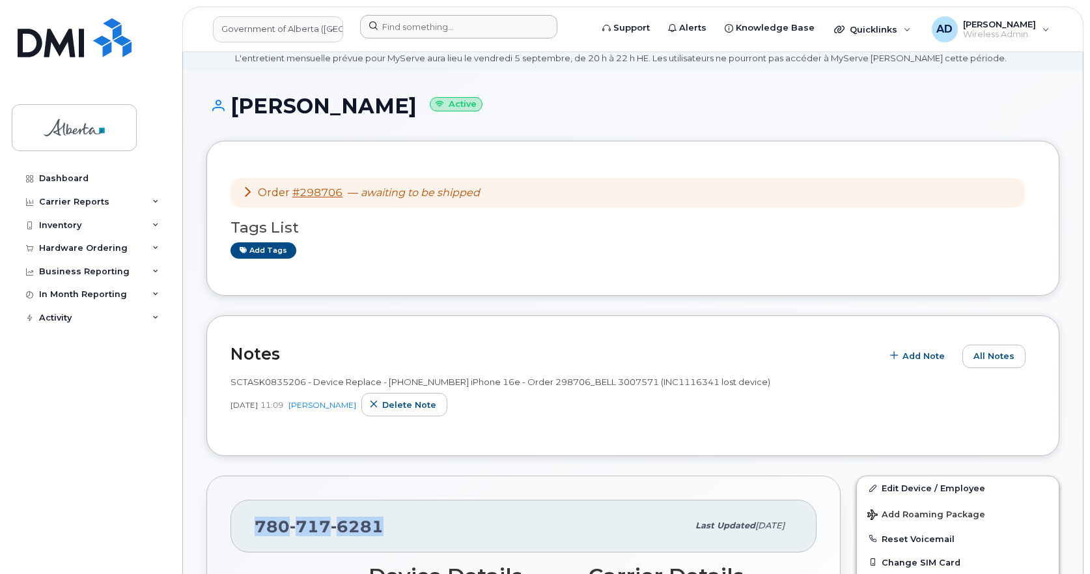
scroll to position [0, 0]
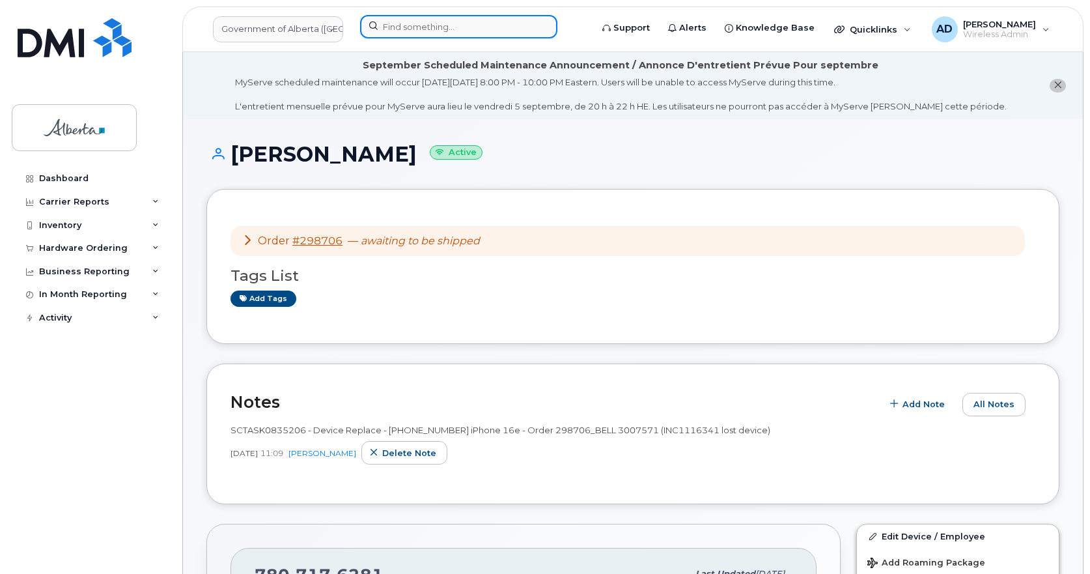
click at [417, 21] on input at bounding box center [458, 26] width 197 height 23
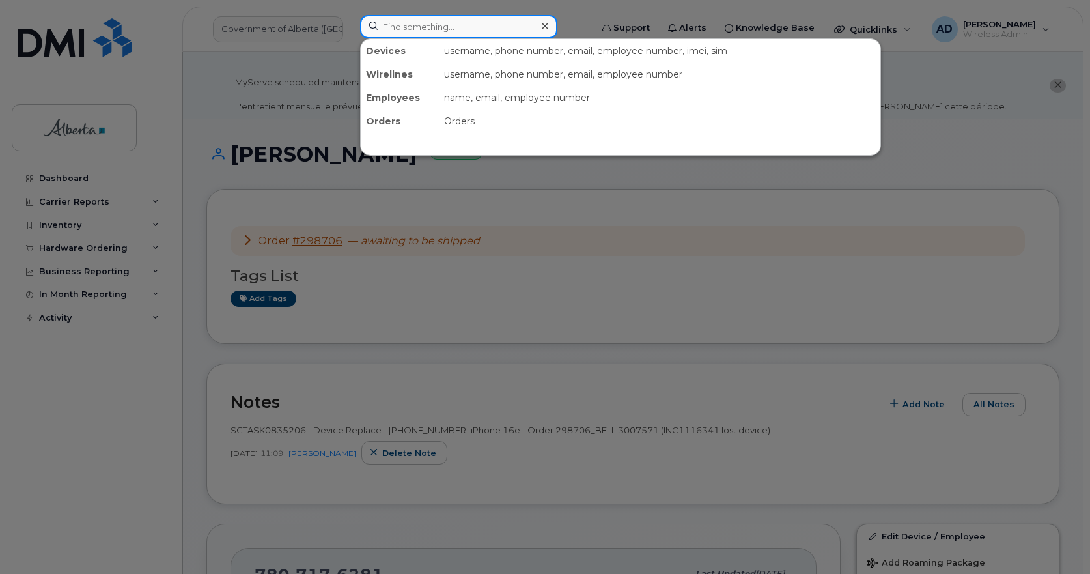
paste input "7807176281"
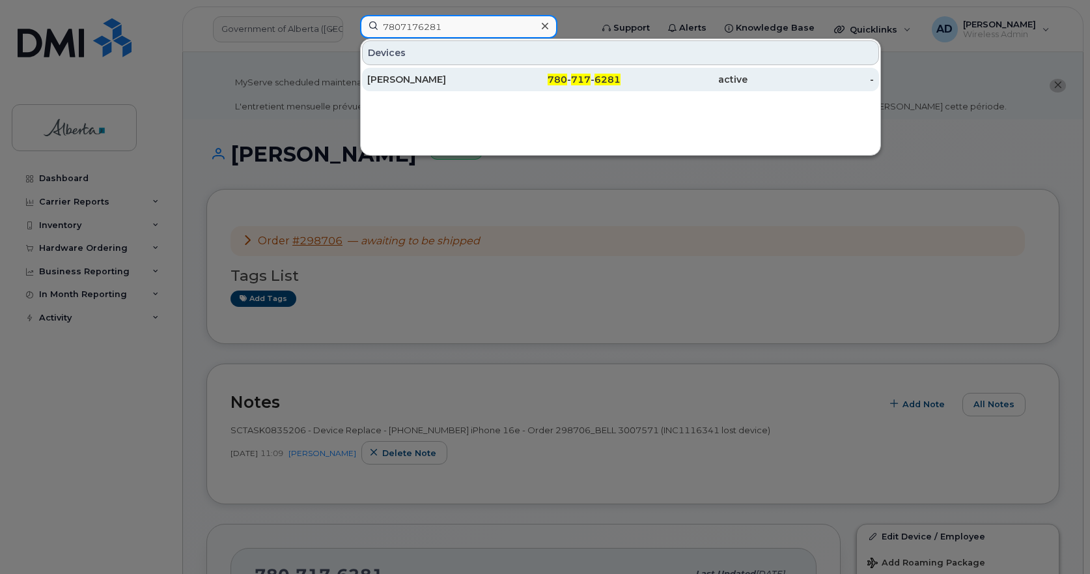
type input "7807176281"
click at [420, 83] on div "Sheila Osborn" at bounding box center [430, 79] width 127 height 13
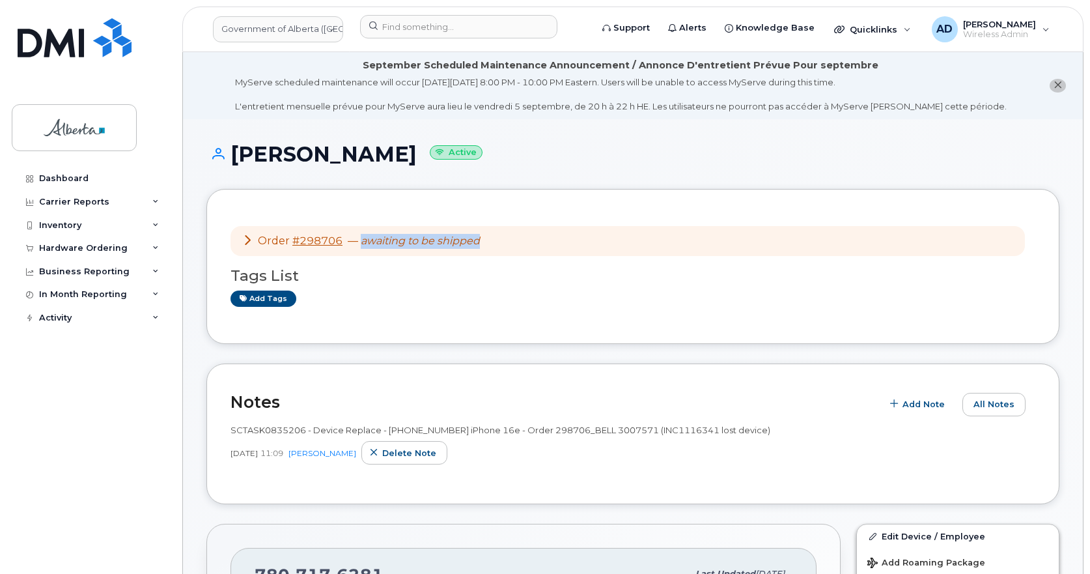
drag, startPoint x: 360, startPoint y: 234, endPoint x: 513, endPoint y: 237, distance: 153.0
click at [513, 237] on div "Order #298706 — awaiting to be shipped" at bounding box center [628, 241] width 794 height 31
click at [365, 236] on em "awaiting to be shipped" at bounding box center [420, 240] width 119 height 12
click at [356, 232] on div "Order #298706 — awaiting to be shipped" at bounding box center [628, 241] width 794 height 31
drag, startPoint x: 357, startPoint y: 236, endPoint x: 550, endPoint y: 244, distance: 192.2
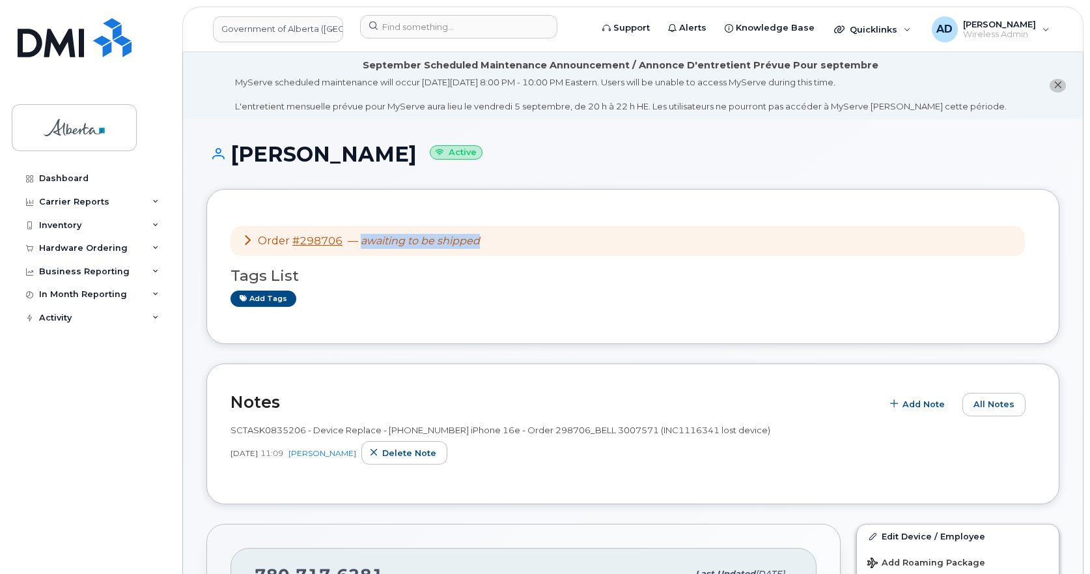
click at [550, 244] on div "Order #298706 — awaiting to be shipped" at bounding box center [628, 241] width 794 height 31
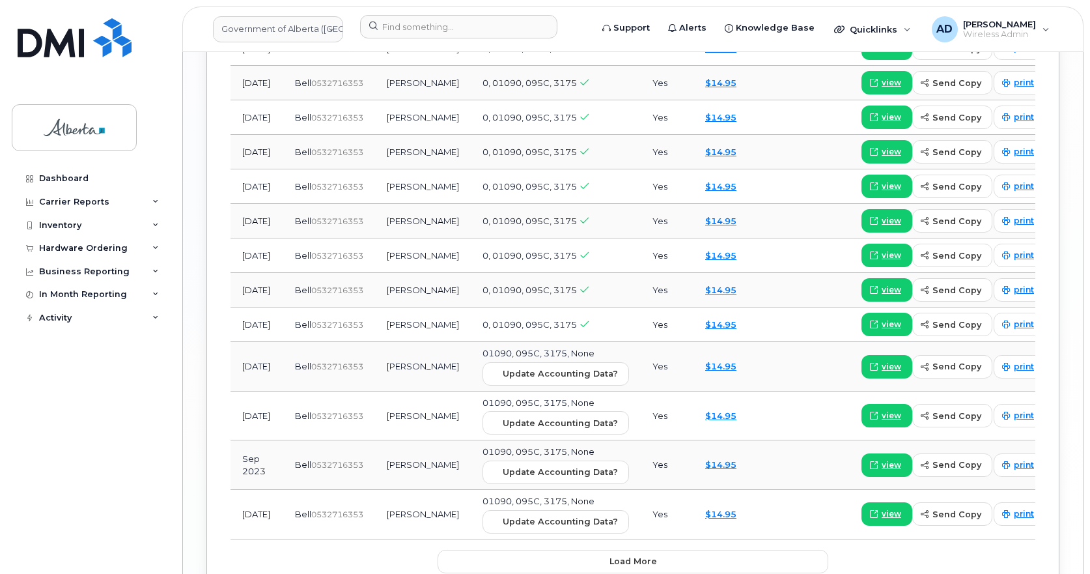
scroll to position [1895, 0]
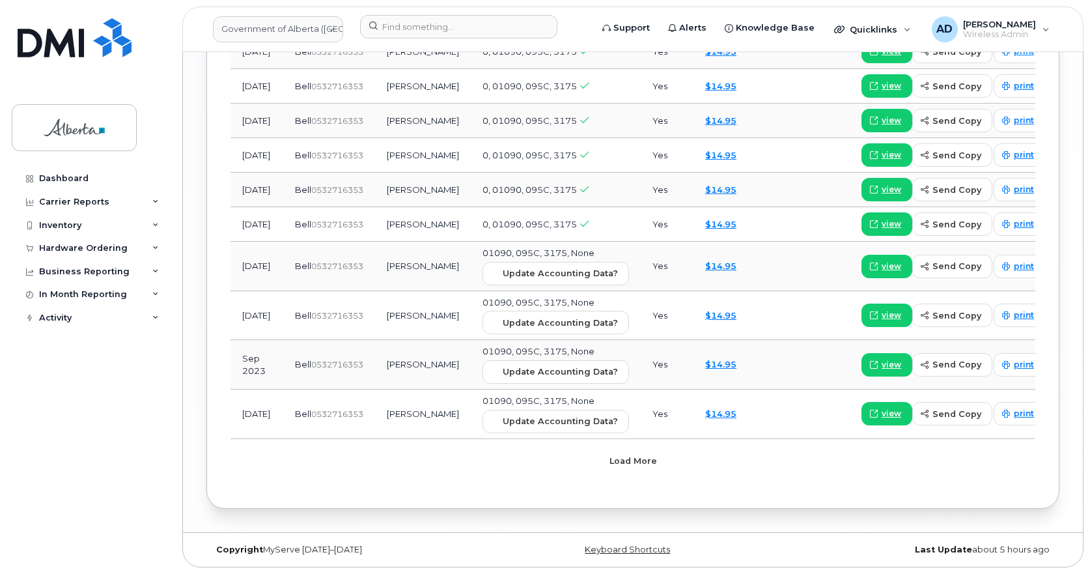
click at [637, 455] on span "Load more" at bounding box center [633, 460] width 48 height 12
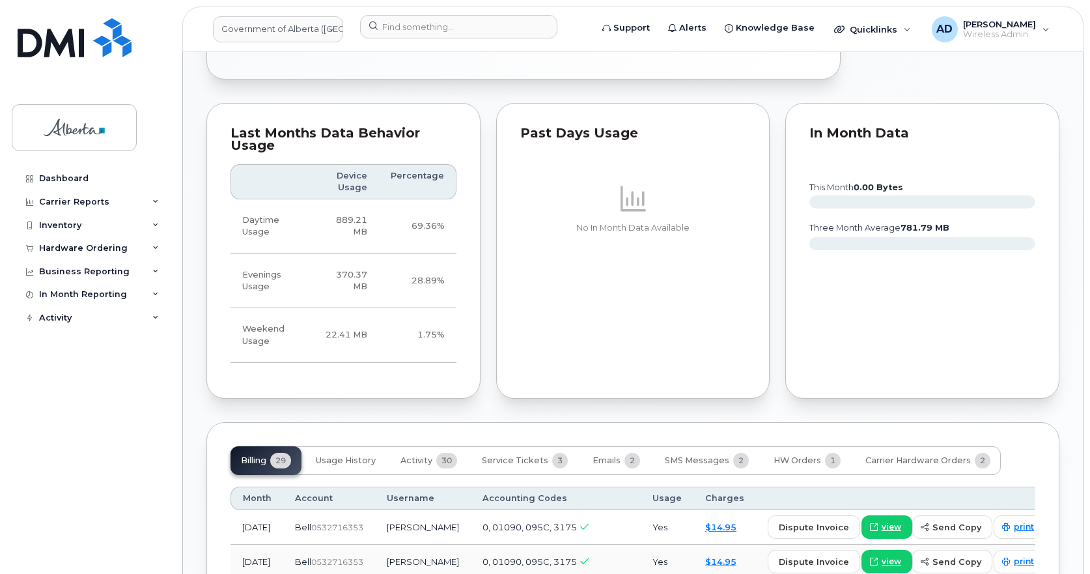
scroll to position [821, 0]
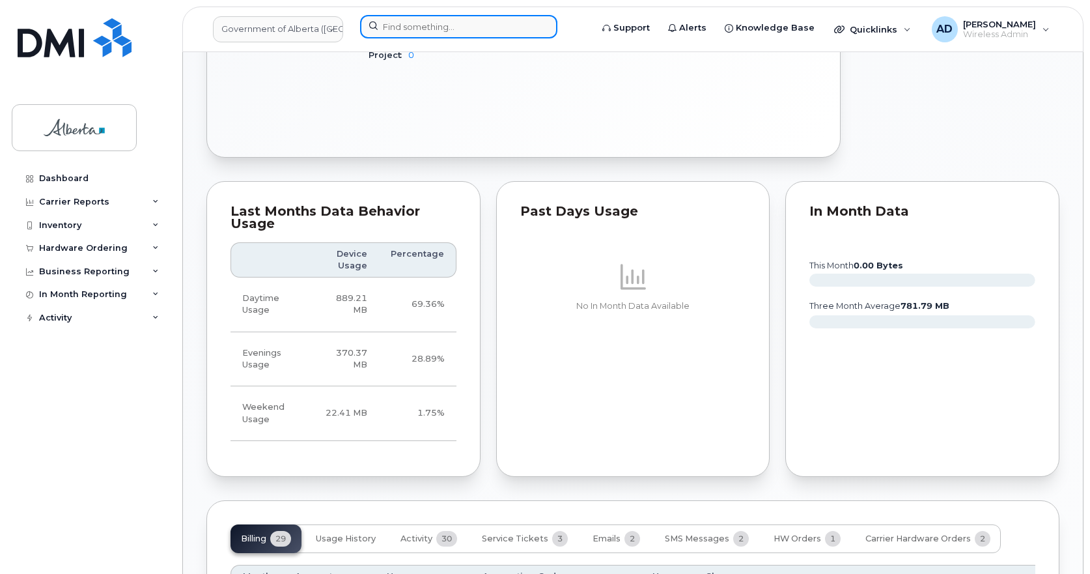
click at [475, 17] on input at bounding box center [458, 26] width 197 height 23
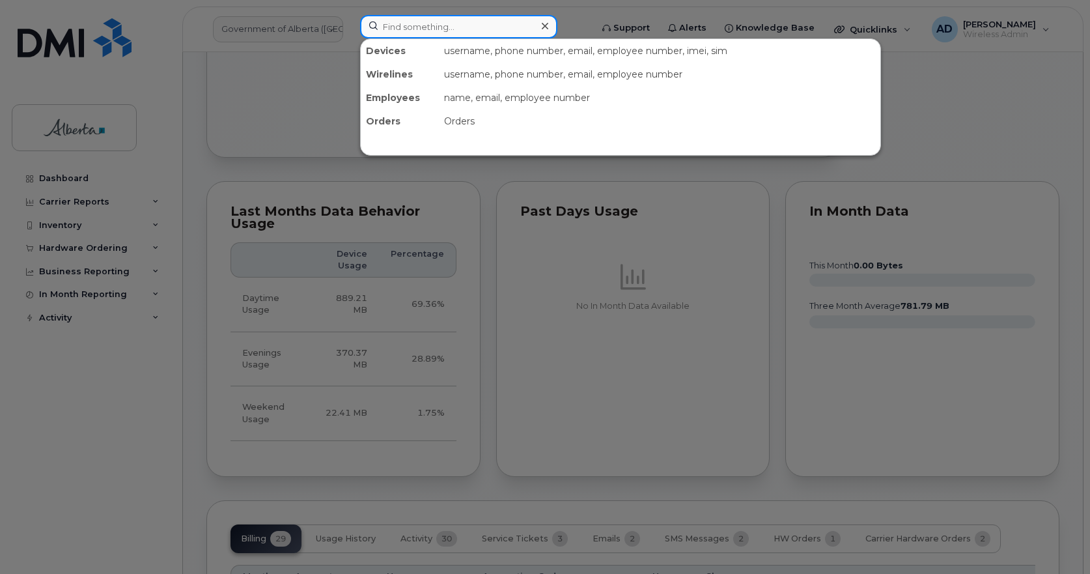
paste input "Tyrone Degenhardt"
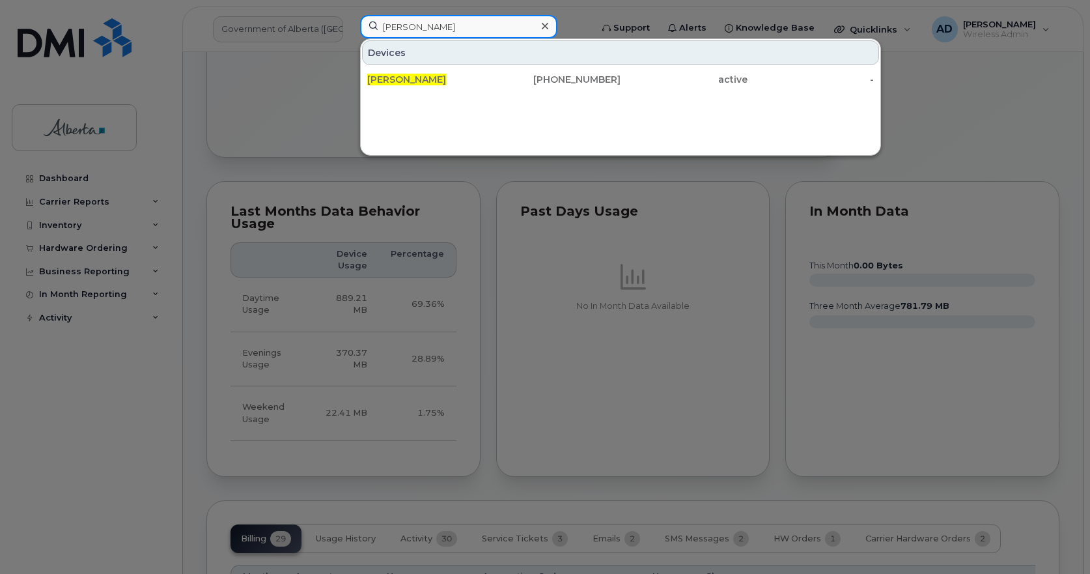
type input "Tyrone Degenhardt"
drag, startPoint x: 420, startPoint y: 84, endPoint x: 631, endPoint y: 133, distance: 216.7
click at [420, 84] on span "Tyrone Degenhardt" at bounding box center [406, 80] width 79 height 12
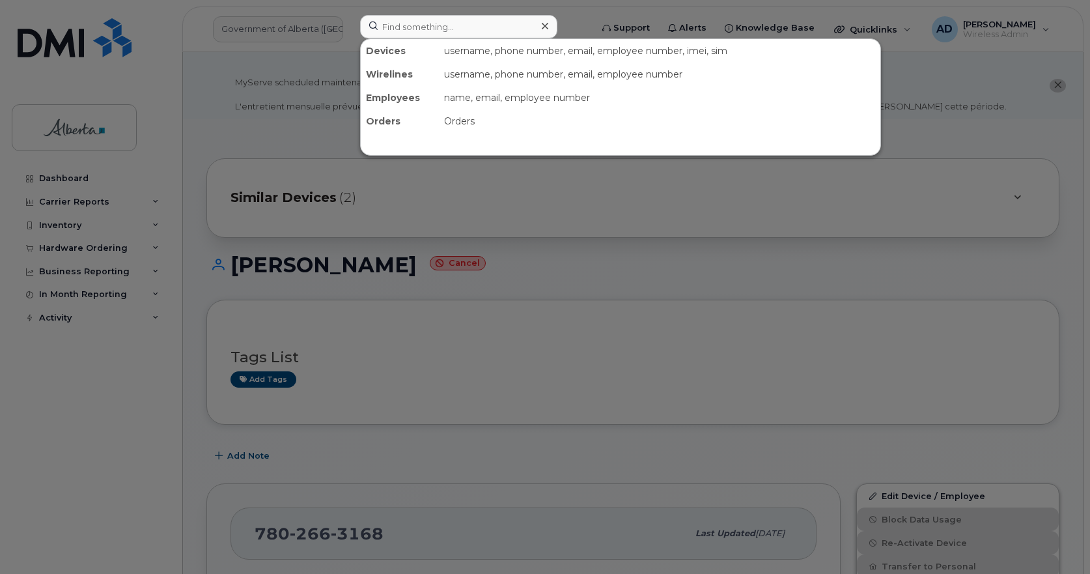
scroll to position [195, 0]
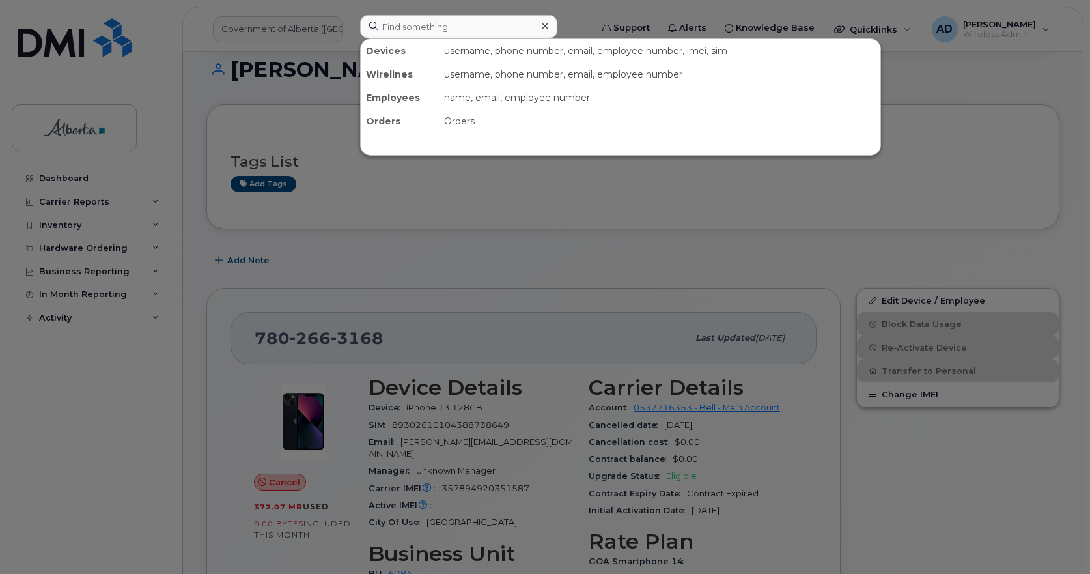
click at [407, 35] on input at bounding box center [458, 26] width 197 height 23
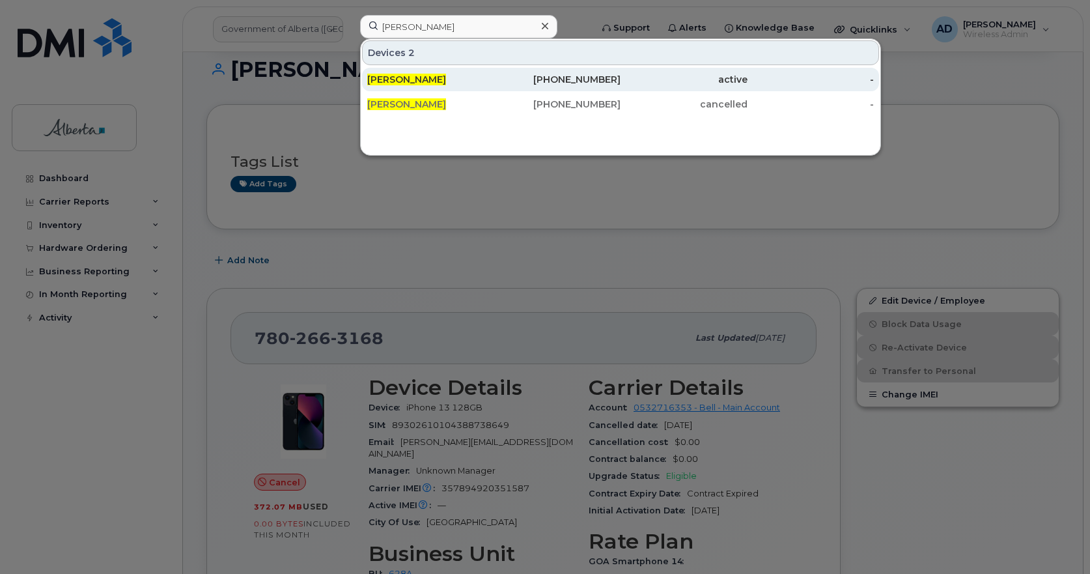
type input "[PERSON_NAME]"
click at [420, 81] on span "[PERSON_NAME]" at bounding box center [406, 80] width 79 height 12
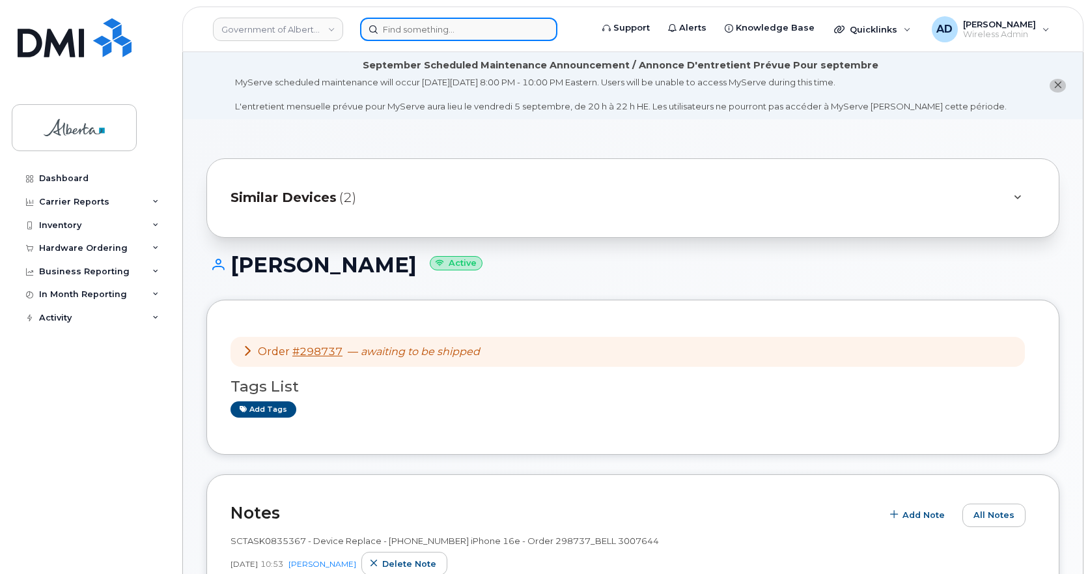
click at [380, 30] on input at bounding box center [458, 29] width 197 height 23
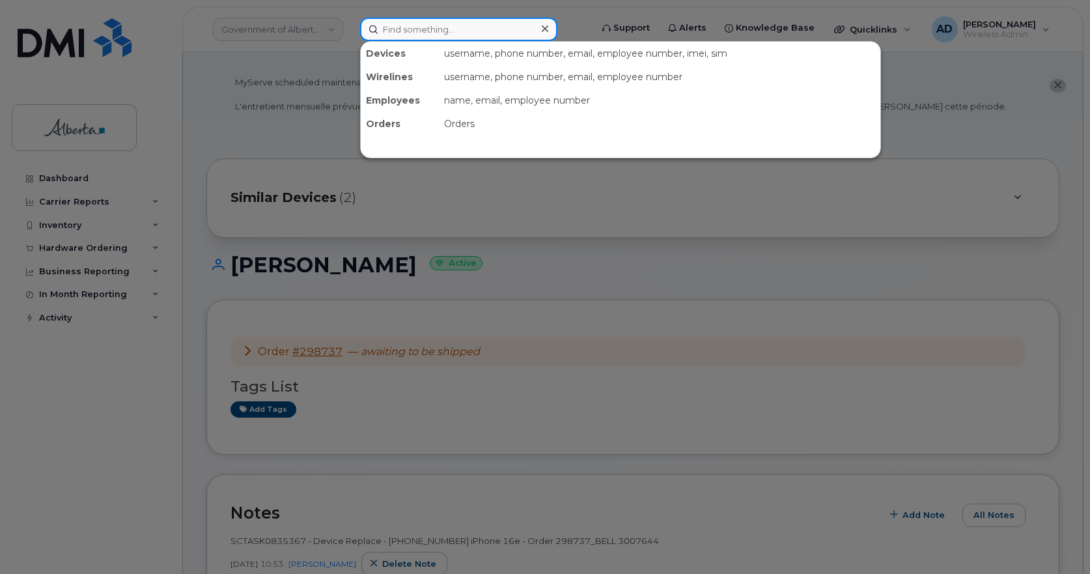
paste input "[PERSON_NAME]"
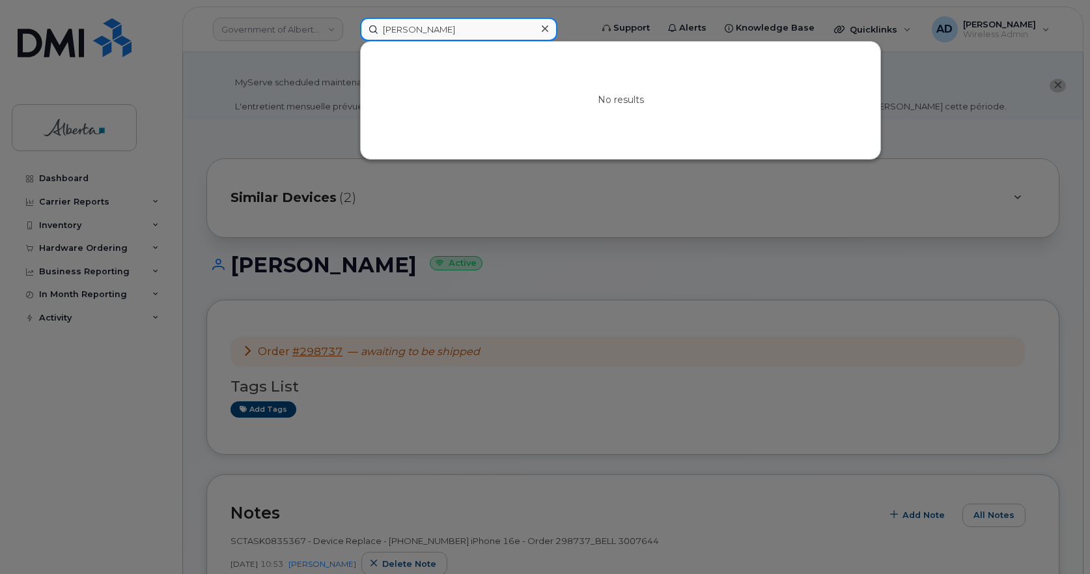
drag, startPoint x: 143, startPoint y: 67, endPoint x: 25, endPoint y: 82, distance: 118.8
click at [350, 41] on div "Rebecca Williams No results" at bounding box center [472, 29] width 244 height 23
paste input "351168089617864"
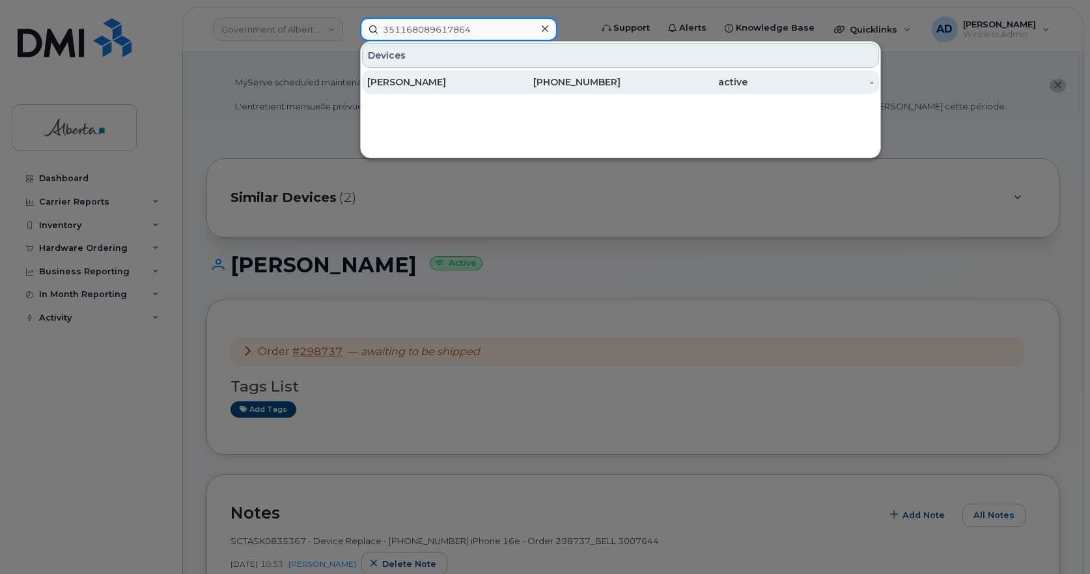
type input "351168089617864"
click at [424, 81] on div "[PERSON_NAME]" at bounding box center [430, 82] width 127 height 13
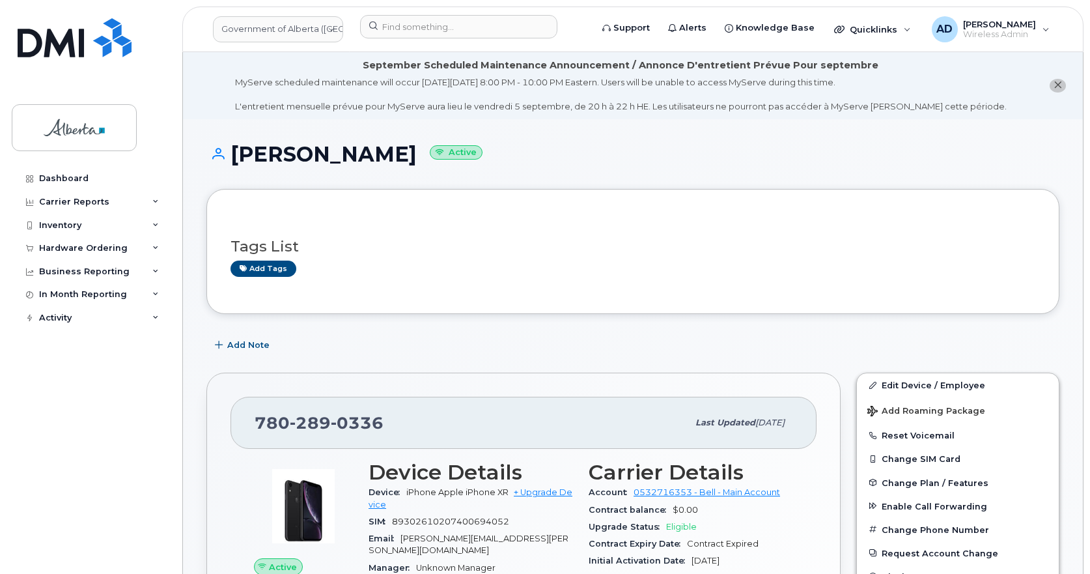
scroll to position [195, 0]
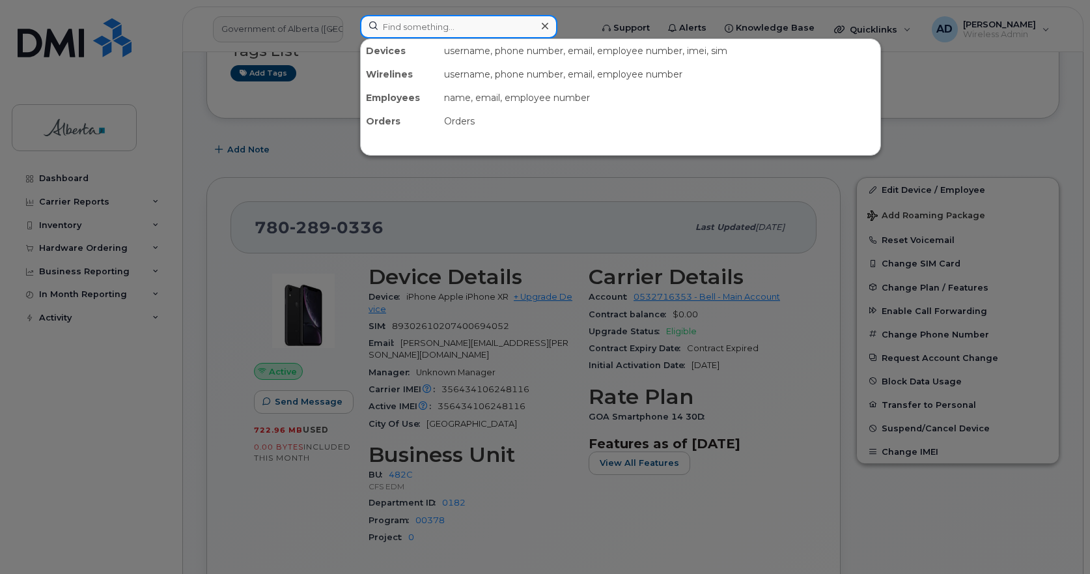
click at [391, 21] on input at bounding box center [458, 26] width 197 height 23
click at [465, 33] on input at bounding box center [458, 26] width 197 height 23
paste input "RITM0632618"
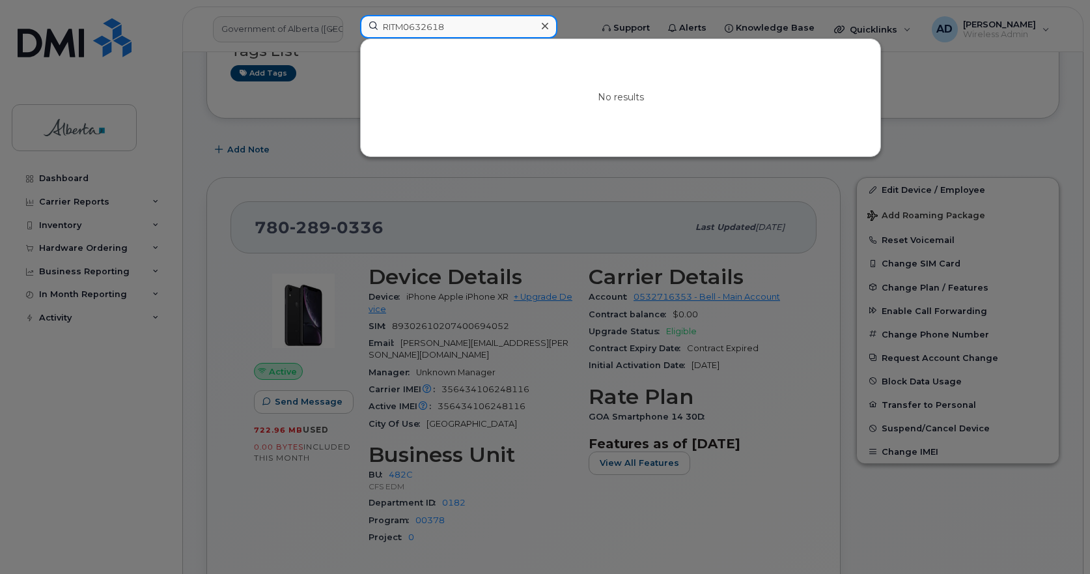
type input "RITM0632618"
click at [544, 24] on icon at bounding box center [545, 26] width 7 height 10
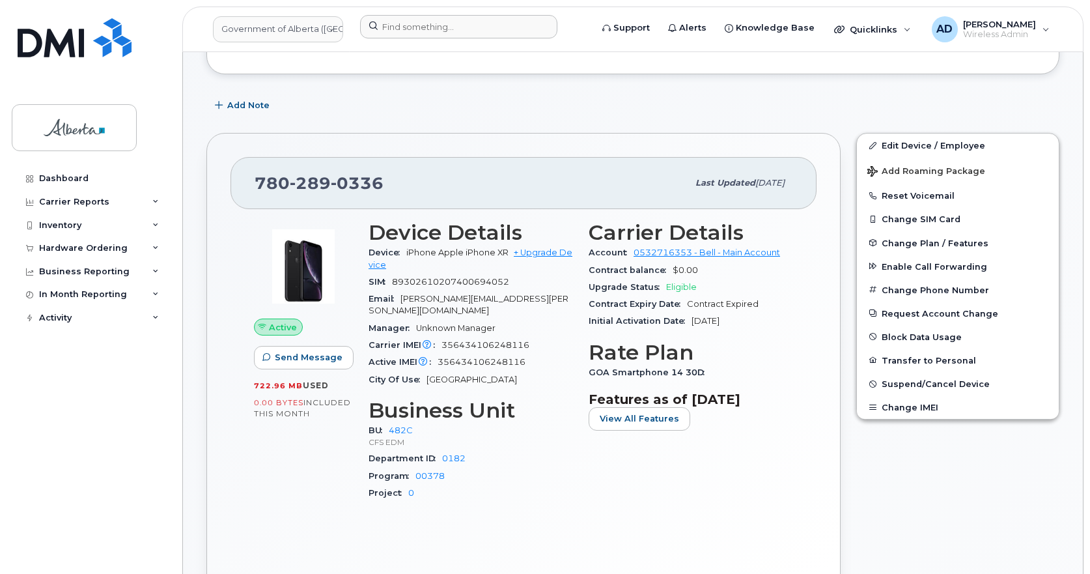
scroll to position [260, 0]
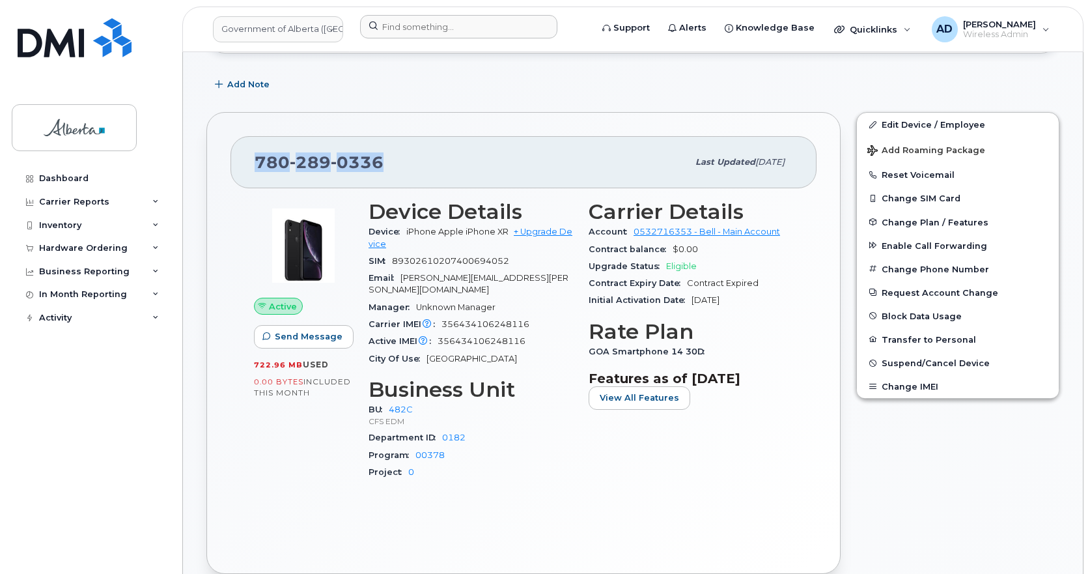
drag, startPoint x: 406, startPoint y: 156, endPoint x: 223, endPoint y: 173, distance: 183.7
click at [223, 173] on div "780 289 0336 Last updated Jul 25, 2025 Active Send Message 722.96 MB  used 0.00…" at bounding box center [523, 343] width 634 height 462
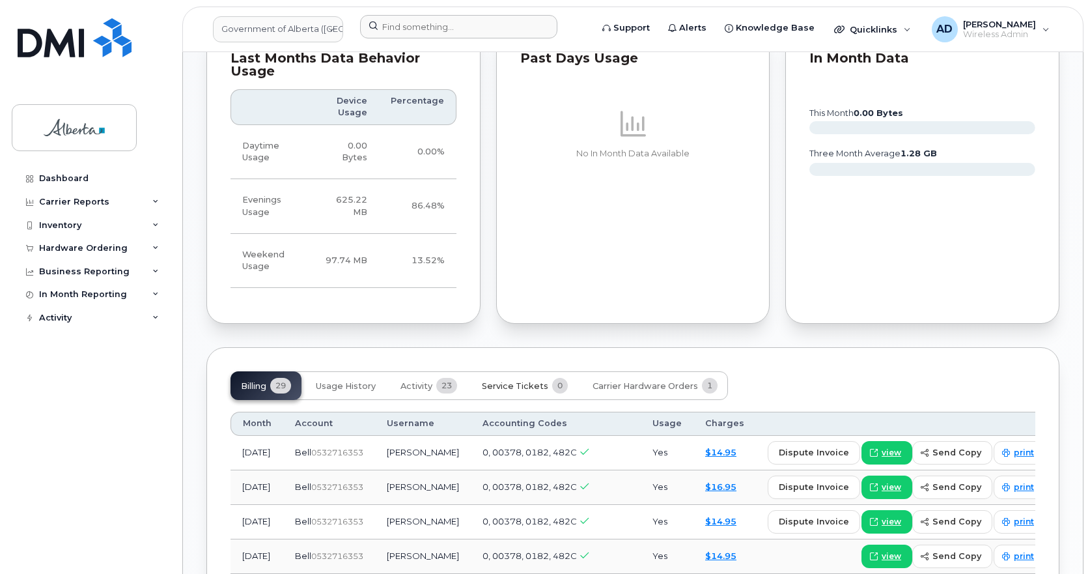
scroll to position [977, 0]
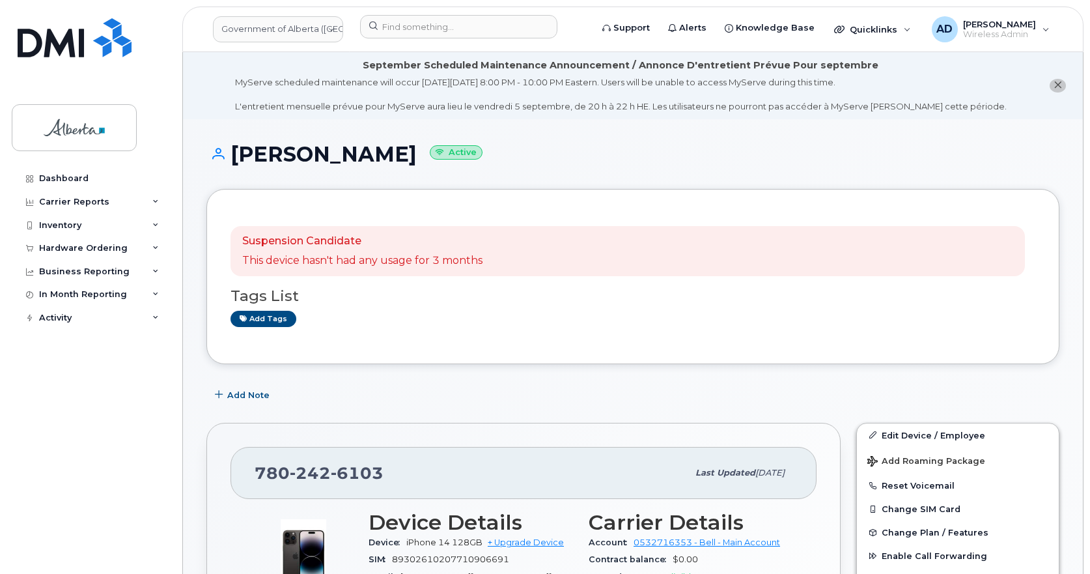
drag, startPoint x: 397, startPoint y: 154, endPoint x: 235, endPoint y: 155, distance: 162.1
click at [235, 155] on h1 "[PERSON_NAME] Active" at bounding box center [632, 154] width 853 height 23
copy h1 "[PERSON_NAME]"
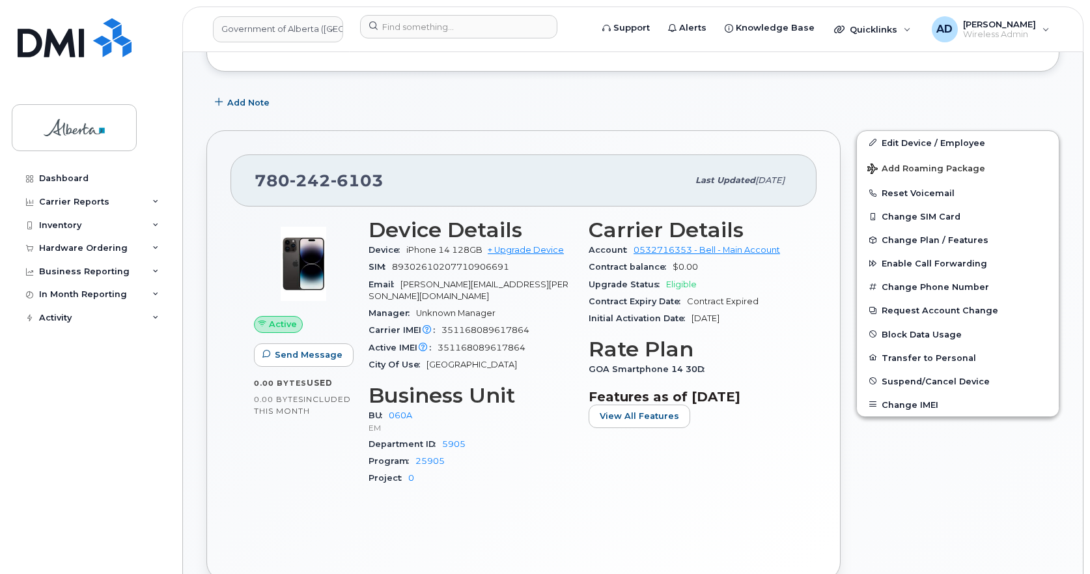
scroll to position [326, 0]
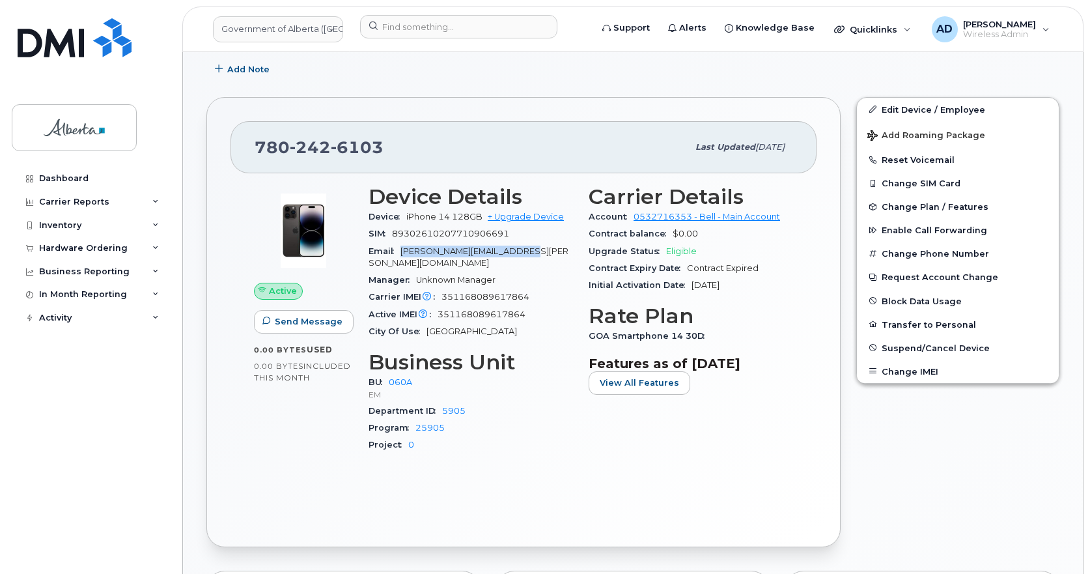
drag, startPoint x: 486, startPoint y: 253, endPoint x: 400, endPoint y: 254, distance: 86.0
click at [400, 254] on div "Email [PERSON_NAME][EMAIL_ADDRESS][PERSON_NAME][DOMAIN_NAME]" at bounding box center [471, 257] width 204 height 29
copy span "[PERSON_NAME][EMAIL_ADDRESS][PERSON_NAME][DOMAIN_NAME]"
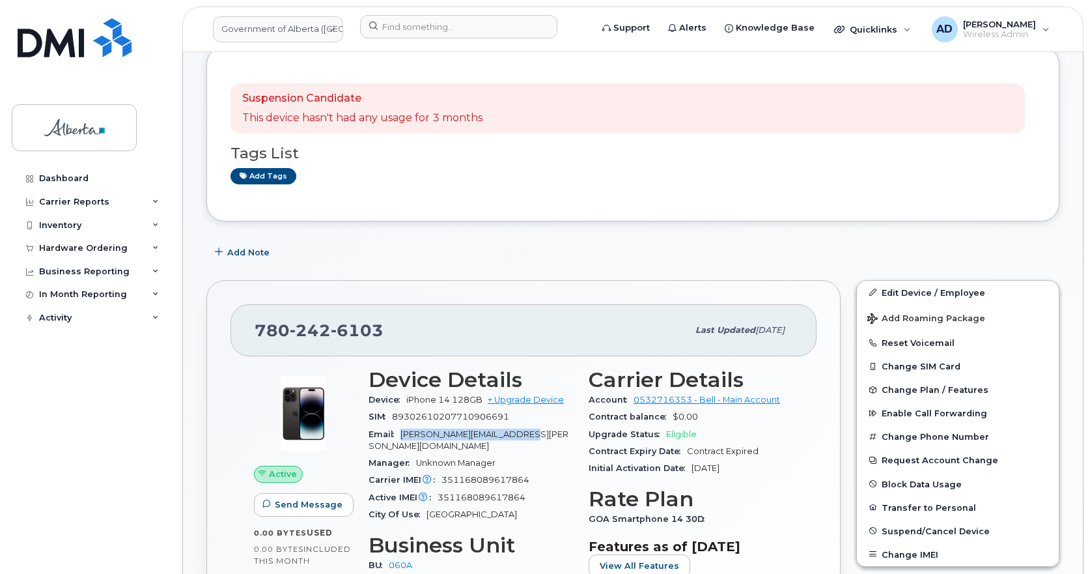
scroll to position [130, 0]
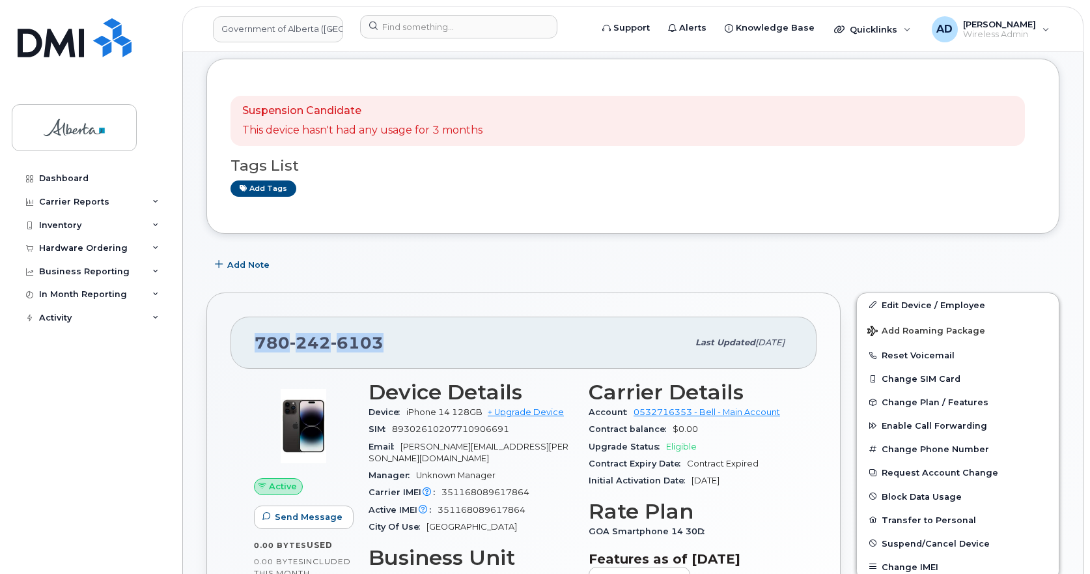
drag, startPoint x: 405, startPoint y: 335, endPoint x: 221, endPoint y: 352, distance: 184.4
click at [221, 352] on div "[PHONE_NUMBER] Last updated [DATE] Active Send Message 0.00 Bytes  used 0.00 By…" at bounding box center [523, 517] width 634 height 450
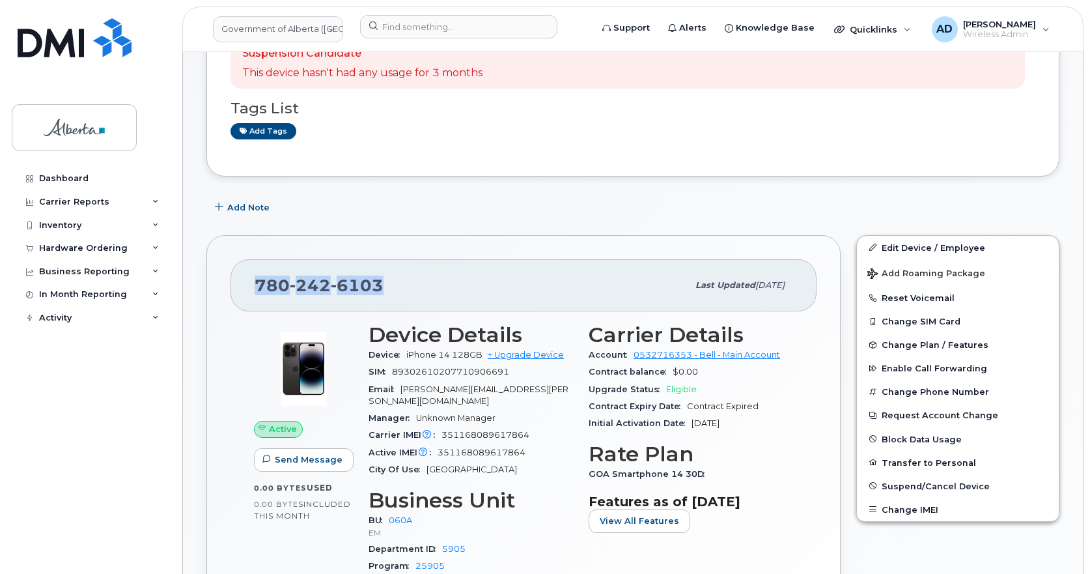
scroll to position [260, 0]
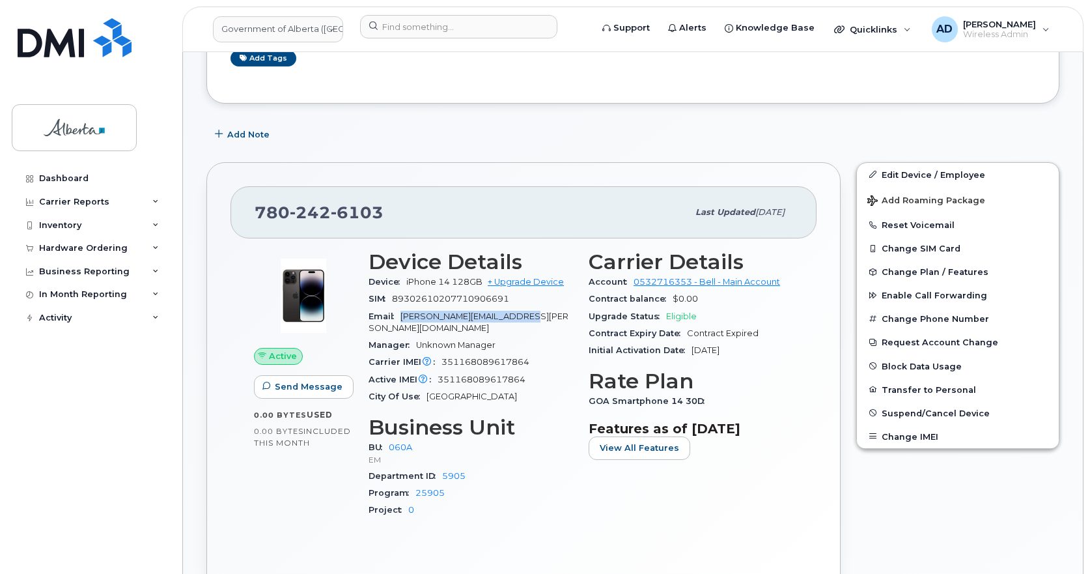
drag, startPoint x: 404, startPoint y: 316, endPoint x: 565, endPoint y: 313, distance: 160.2
click at [565, 313] on div "Email [PERSON_NAME][EMAIL_ADDRESS][PERSON_NAME][DOMAIN_NAME]" at bounding box center [471, 322] width 204 height 29
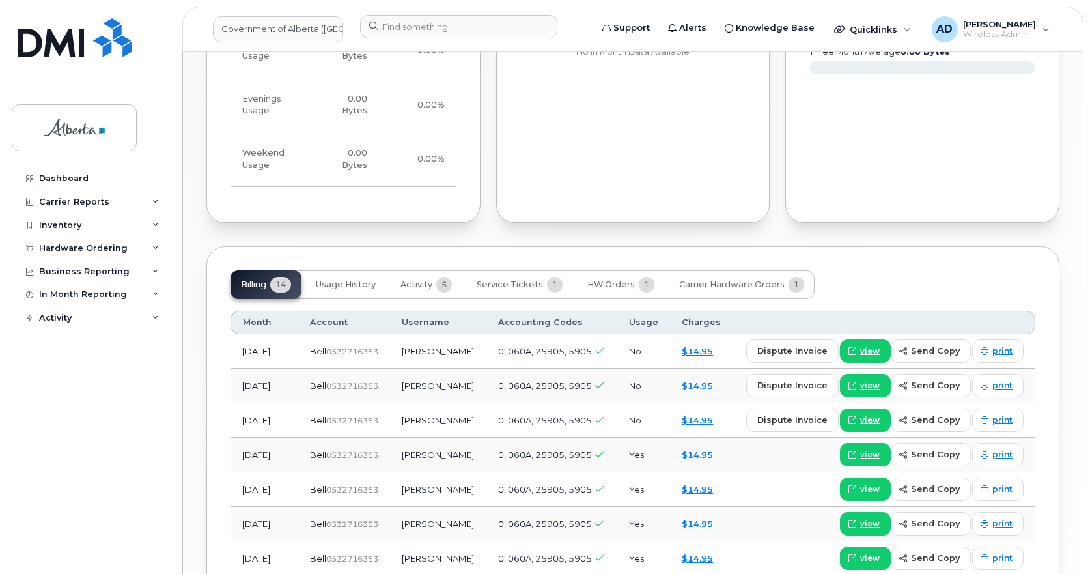
scroll to position [1107, 0]
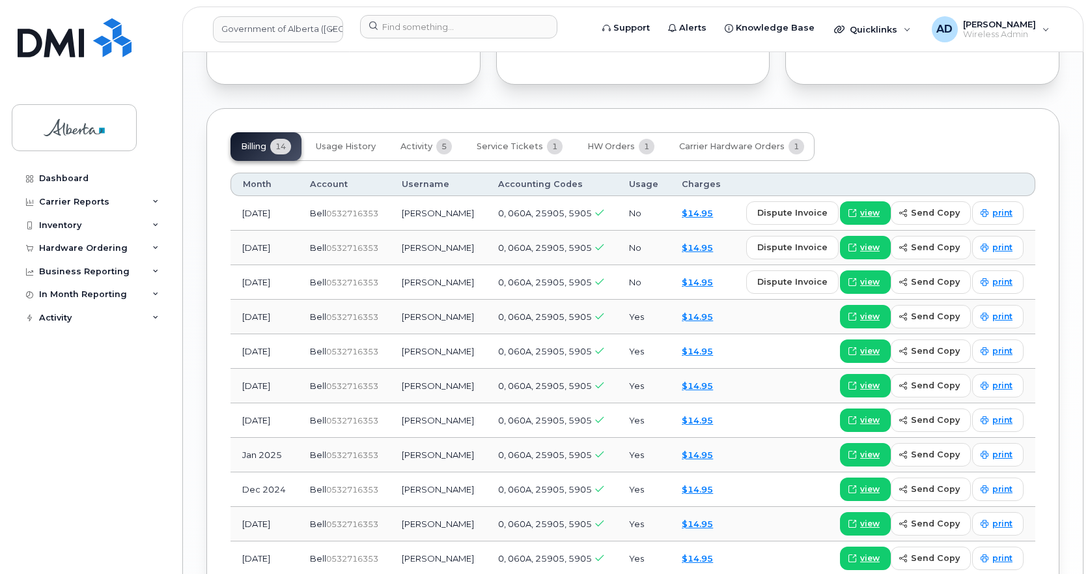
drag, startPoint x: 481, startPoint y: 305, endPoint x: 464, endPoint y: 318, distance: 20.8
click at [406, 310] on td "[PERSON_NAME]" at bounding box center [438, 317] width 96 height 35
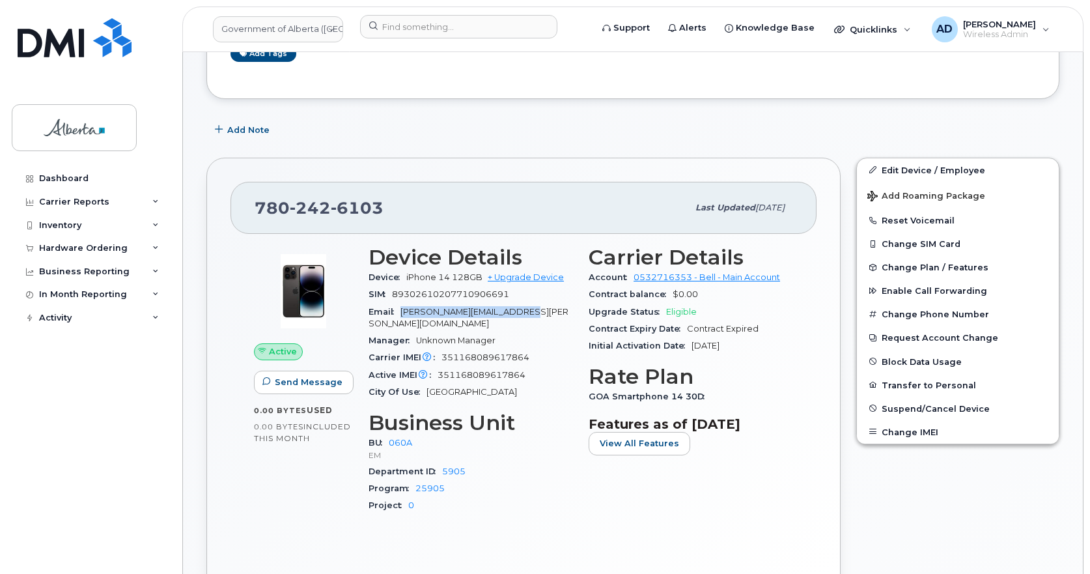
scroll to position [260, 0]
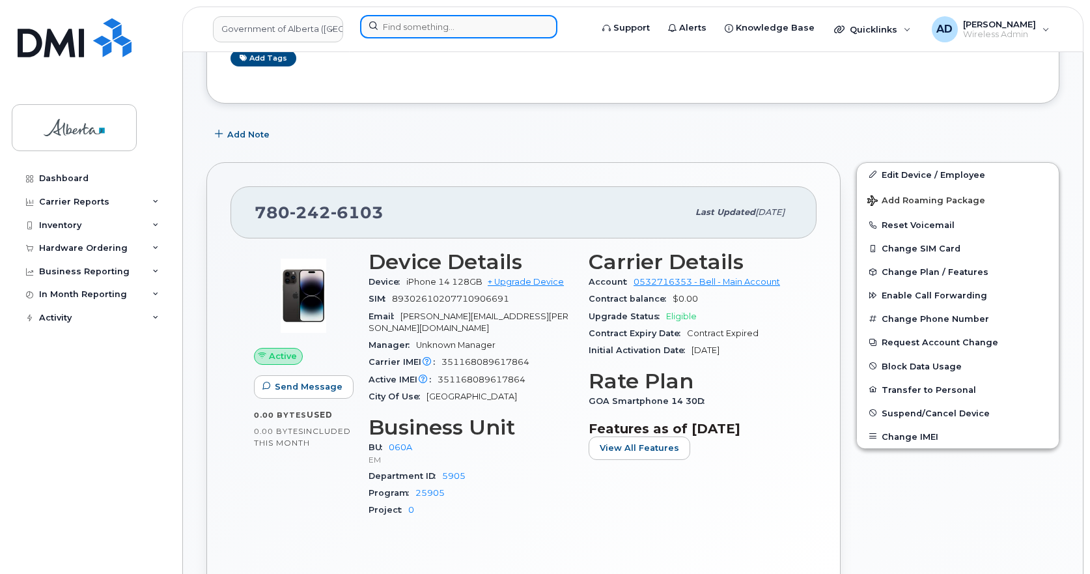
click at [461, 23] on input at bounding box center [458, 26] width 197 height 23
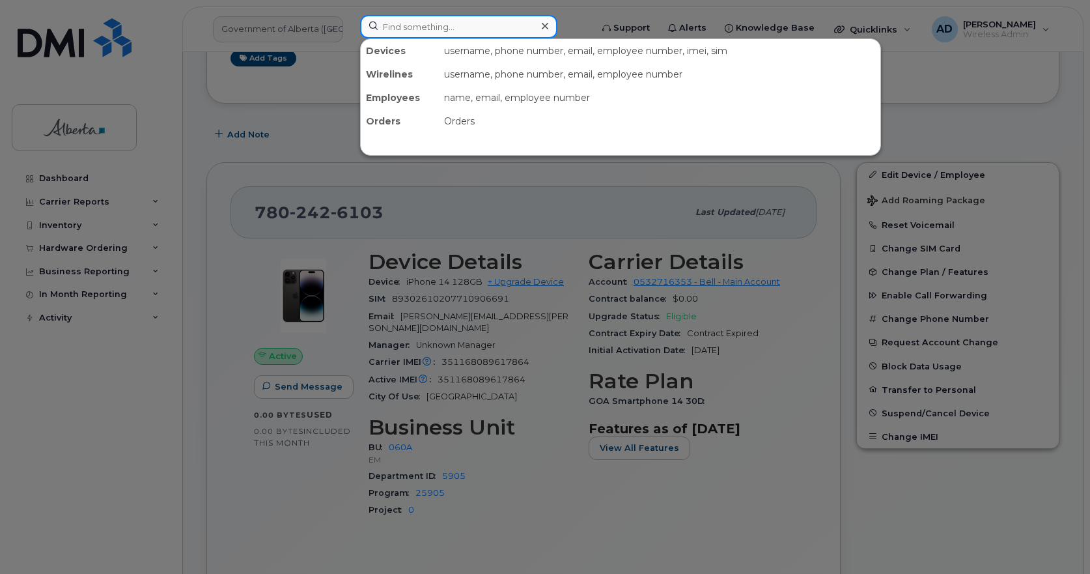
paste input "5873485228"
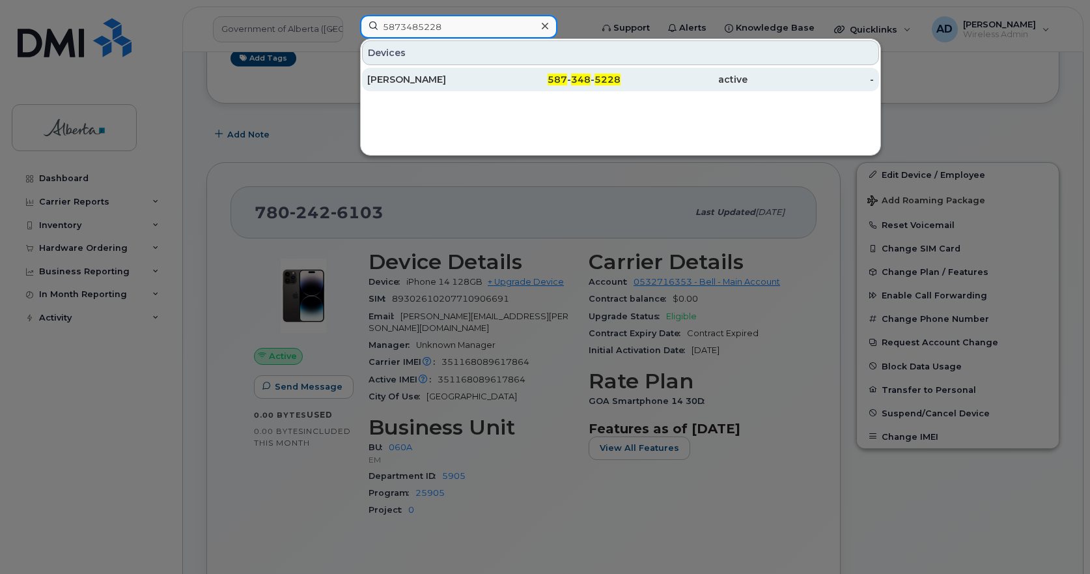
type input "5873485228"
click at [402, 79] on div "[PERSON_NAME]" at bounding box center [430, 79] width 127 height 13
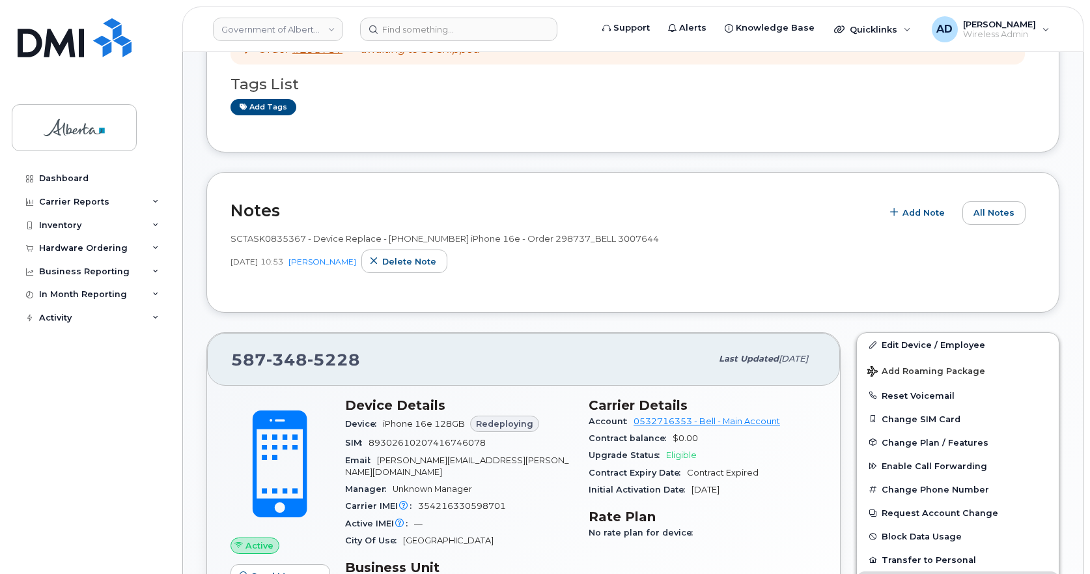
scroll to position [391, 0]
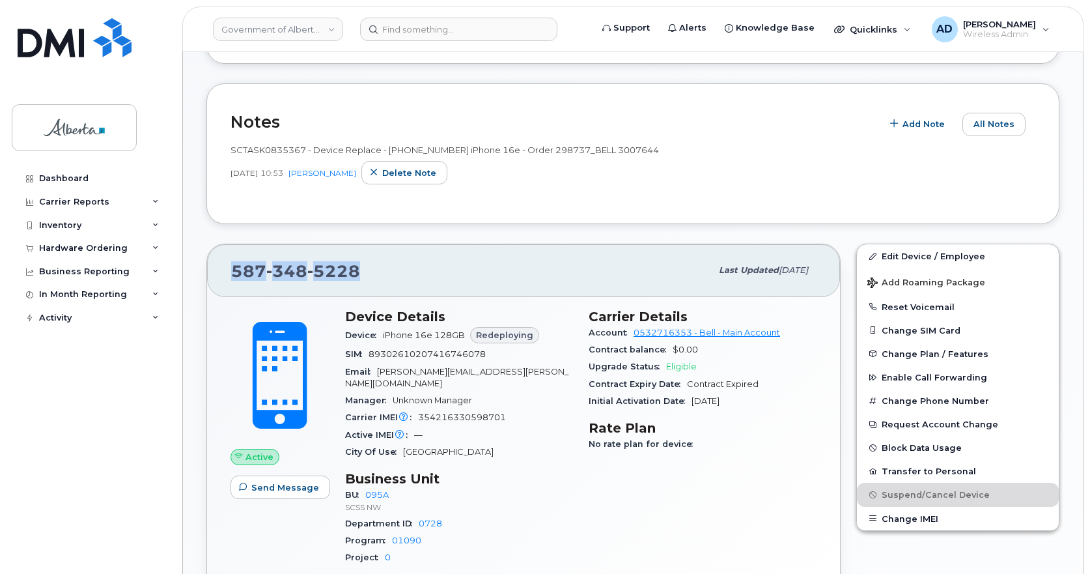
drag, startPoint x: 231, startPoint y: 270, endPoint x: 376, endPoint y: 276, distance: 144.7
click at [376, 276] on div "587 348 5228" at bounding box center [471, 270] width 480 height 27
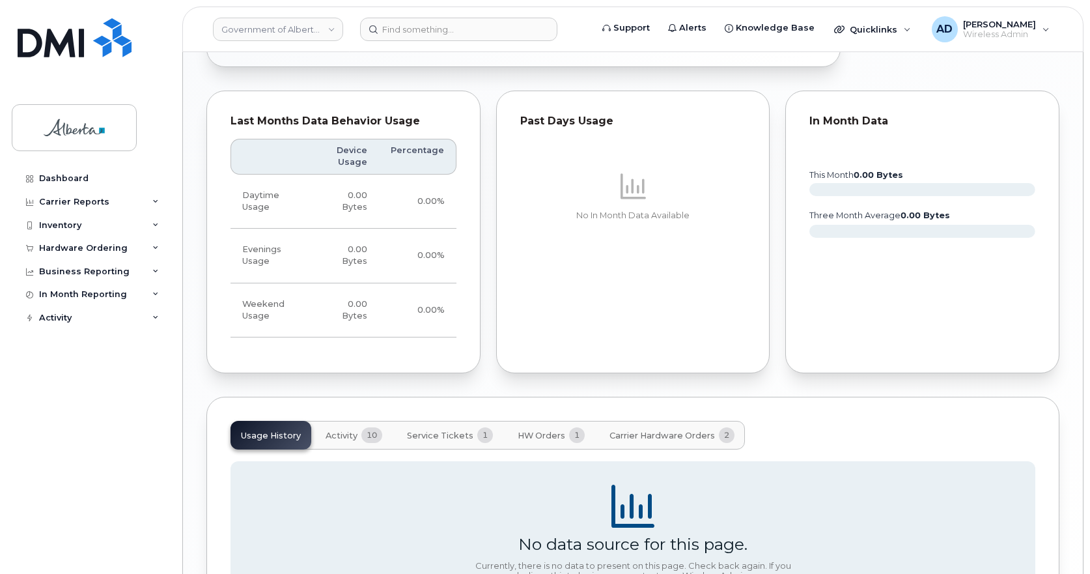
scroll to position [1080, 0]
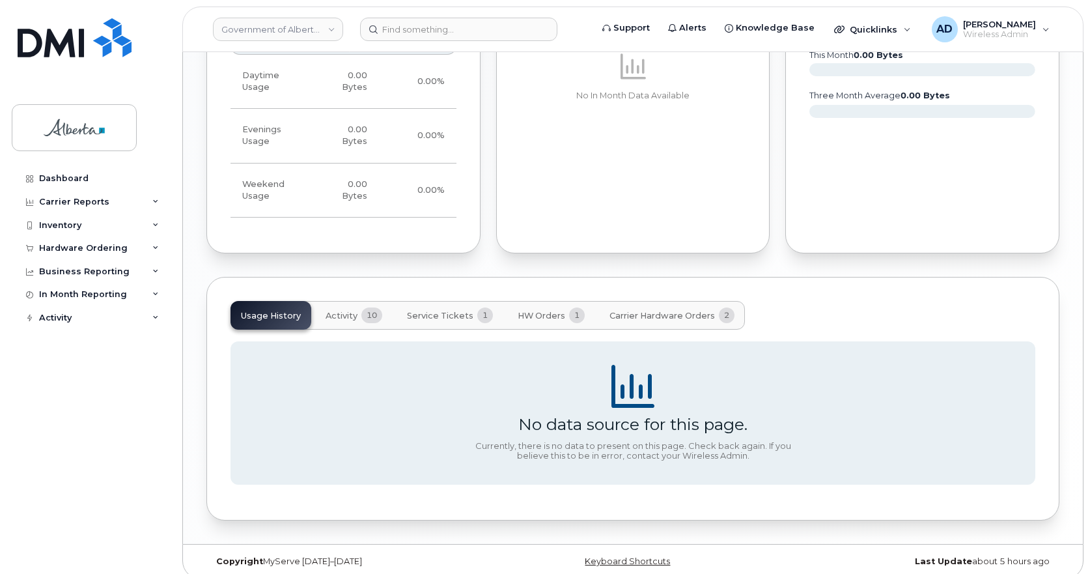
click at [350, 301] on button "Activity 10" at bounding box center [353, 315] width 77 height 29
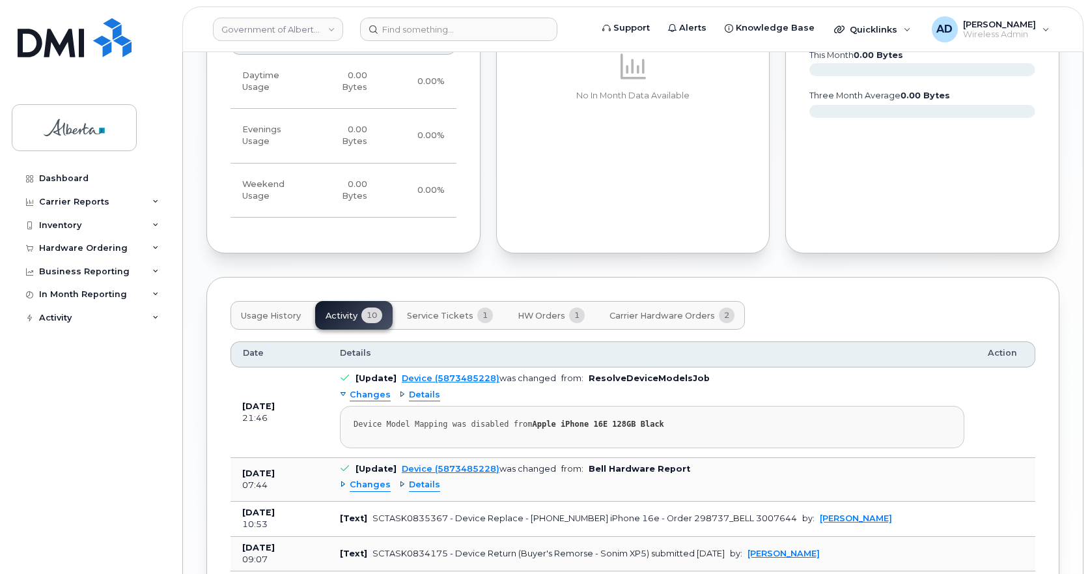
click at [254, 301] on button "Usage History" at bounding box center [271, 315] width 81 height 29
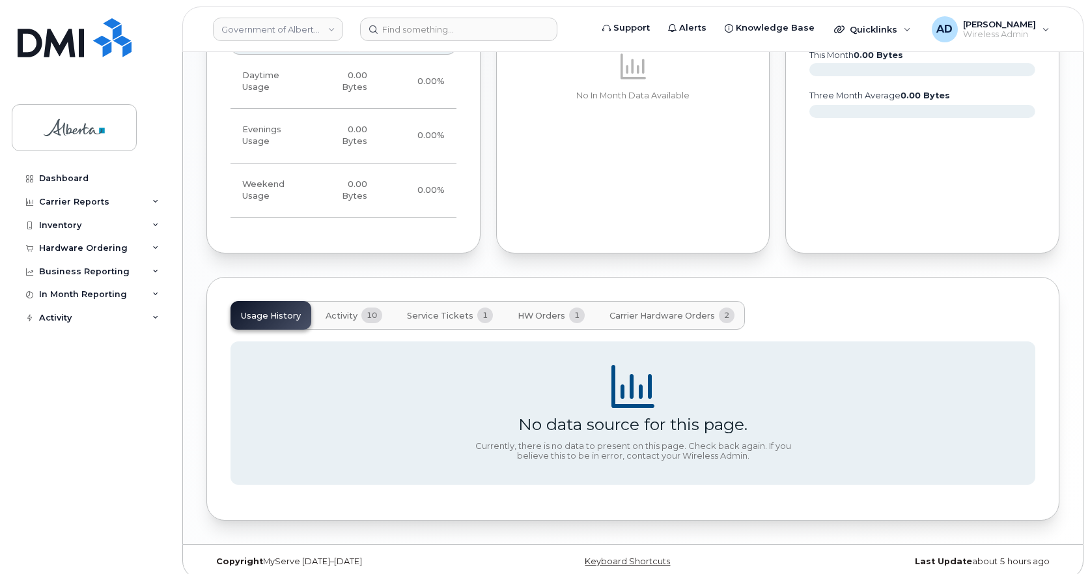
click at [667, 311] on span "Carrier Hardware Orders" at bounding box center [661, 316] width 105 height 10
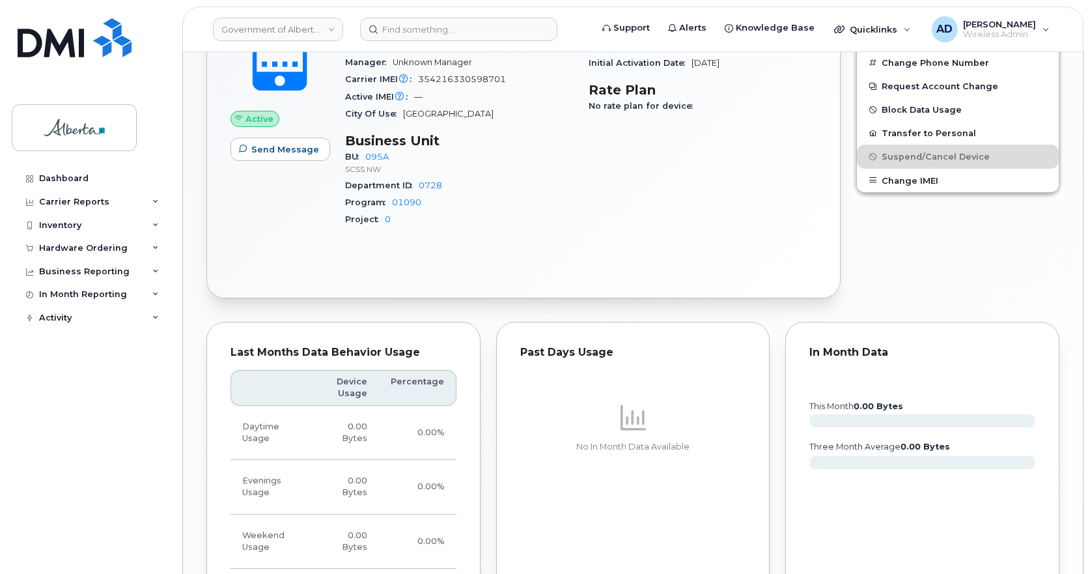
scroll to position [575, 0]
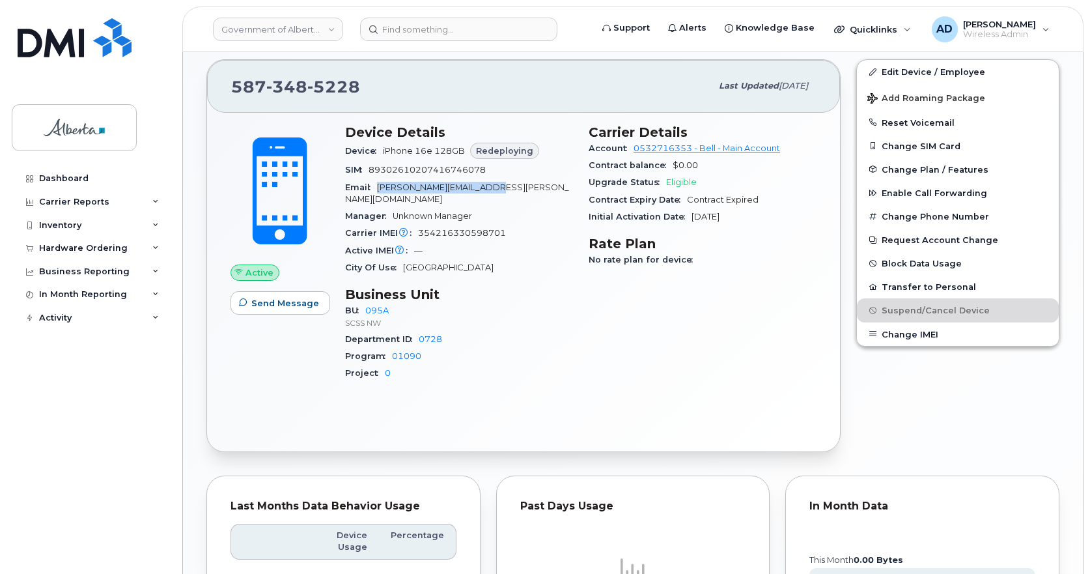
drag, startPoint x: 372, startPoint y: 188, endPoint x: 497, endPoint y: 183, distance: 124.5
click at [496, 183] on div "Email Stacy.Davidson@gov.ab.ca" at bounding box center [459, 193] width 228 height 29
click at [621, 367] on div "Carrier Details Account 0532716353 - Bell - Main Account Contract balance $0.00…" at bounding box center [703, 259] width 244 height 284
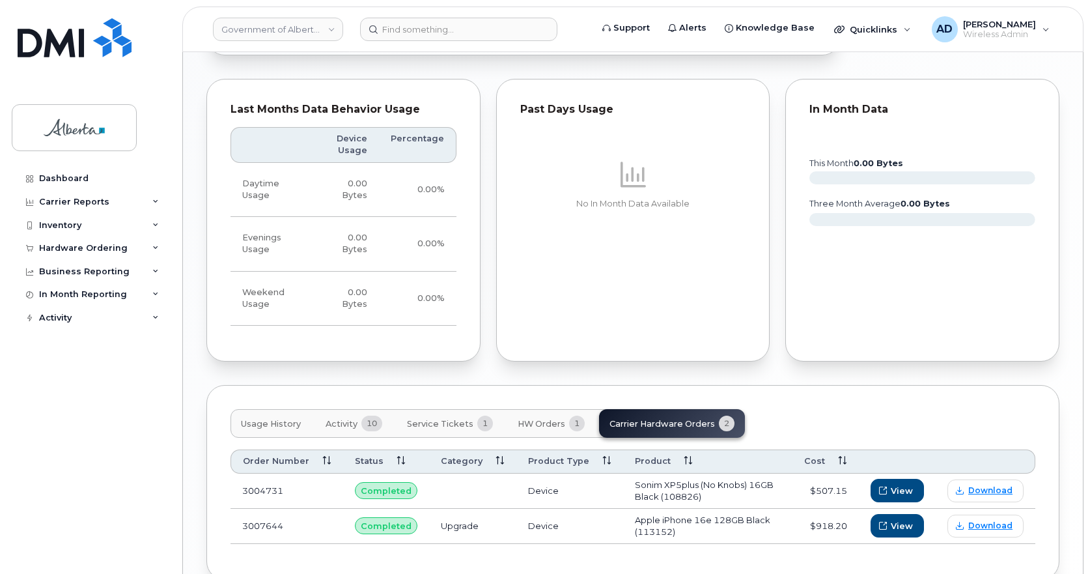
scroll to position [1031, 0]
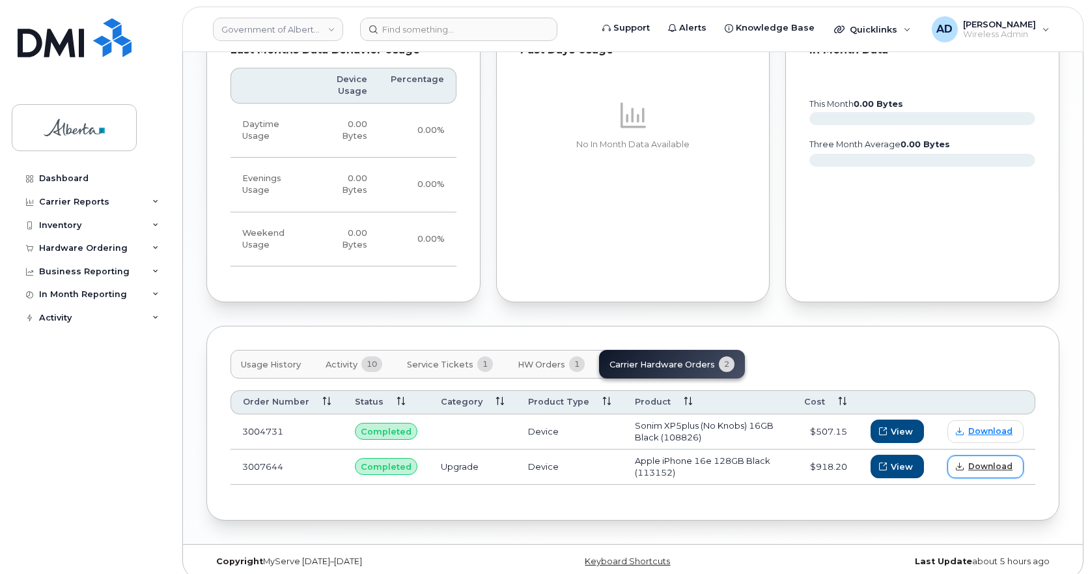
click at [992, 460] on span "Download" at bounding box center [990, 466] width 44 height 12
click at [338, 350] on button "Activity 10" at bounding box center [353, 364] width 77 height 29
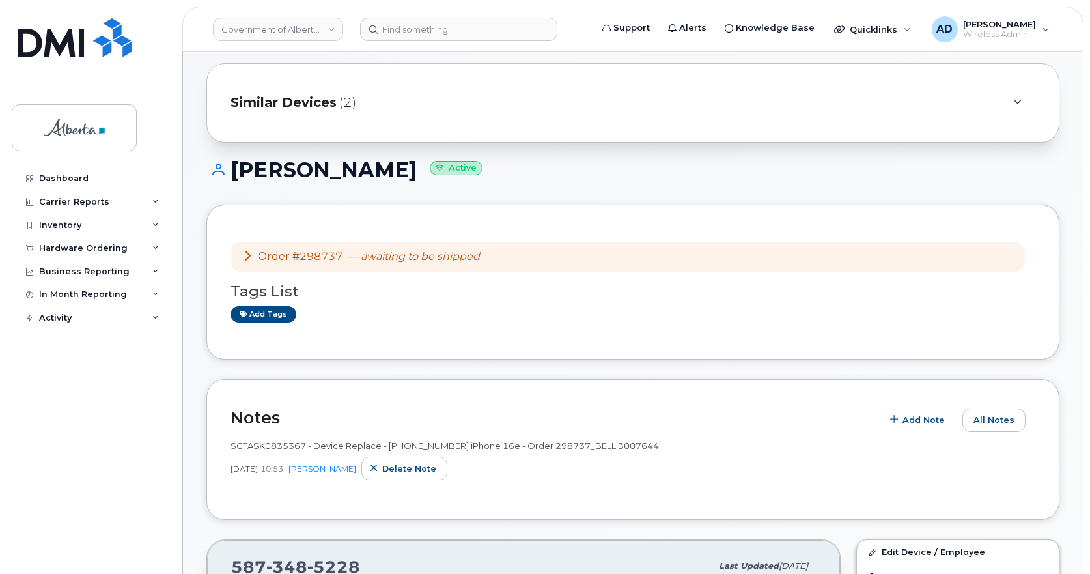
scroll to position [0, 0]
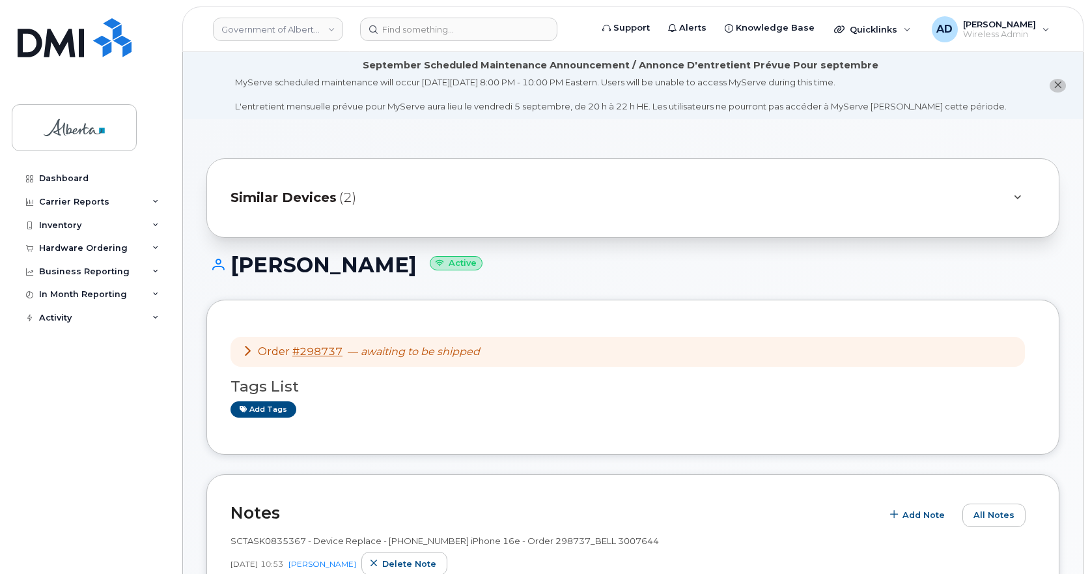
drag, startPoint x: 402, startPoint y: 267, endPoint x: 223, endPoint y: 275, distance: 178.6
click at [223, 275] on h1 "Stacy Davidson Active" at bounding box center [632, 264] width 853 height 23
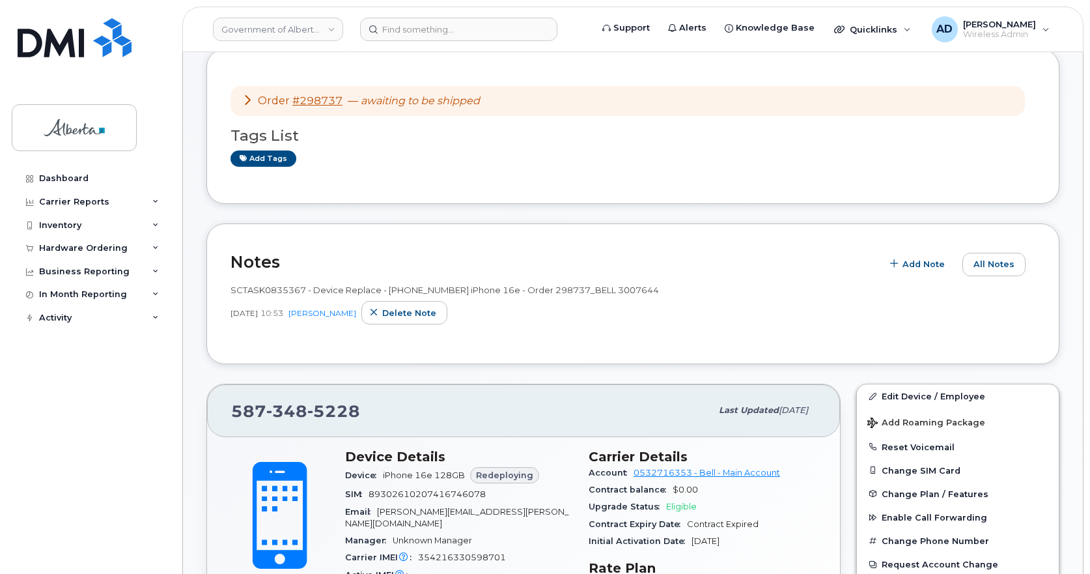
scroll to position [326, 0]
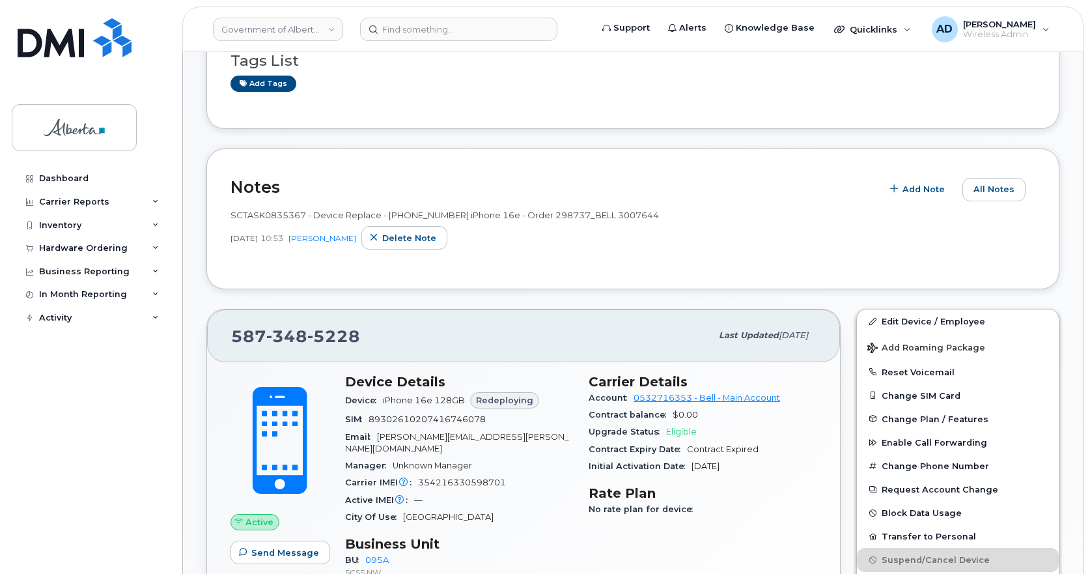
click at [273, 214] on span "SCTASK0835367 - Device Replace - (1) 5873485228 iPhone 16e - Order 298737_BELL …" at bounding box center [445, 215] width 428 height 10
copy span "SCTASK0835367"
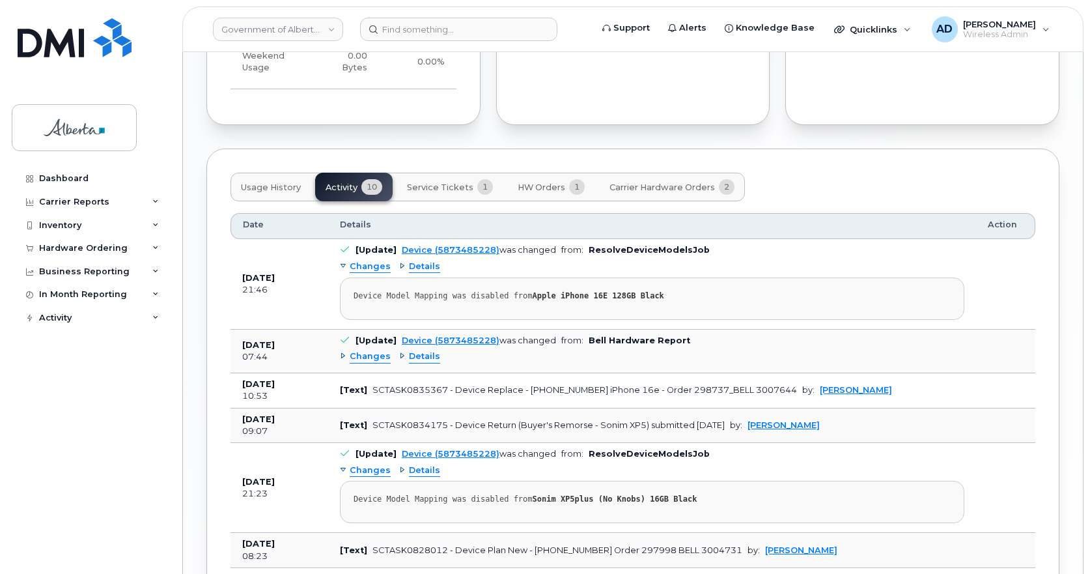
scroll to position [1042, 0]
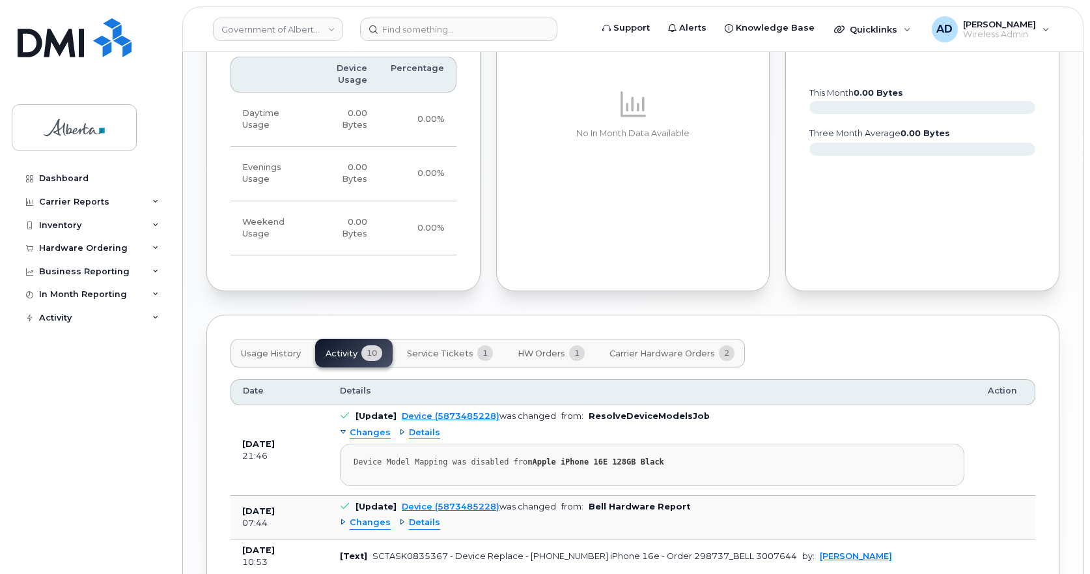
click at [270, 348] on span "Usage History" at bounding box center [271, 353] width 60 height 10
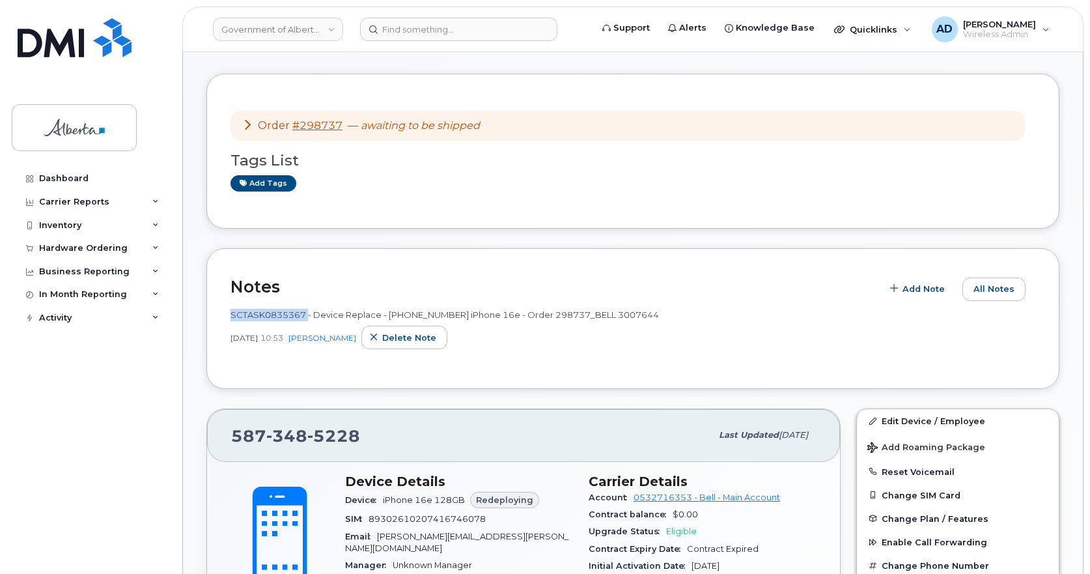
scroll to position [326, 0]
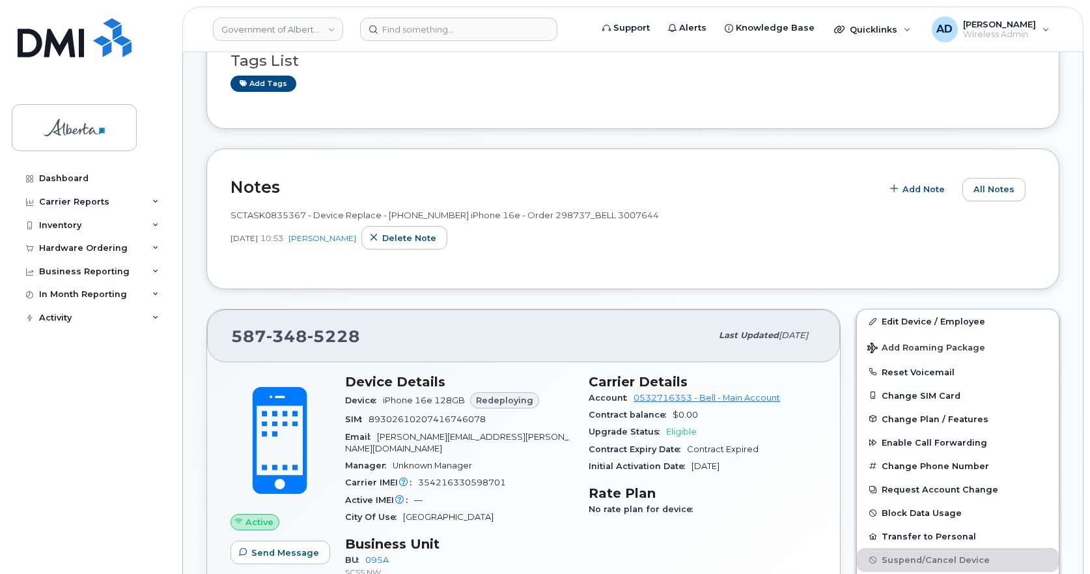
click at [335, 334] on span "5228" at bounding box center [333, 336] width 53 height 20
copy span "587 348 5228"
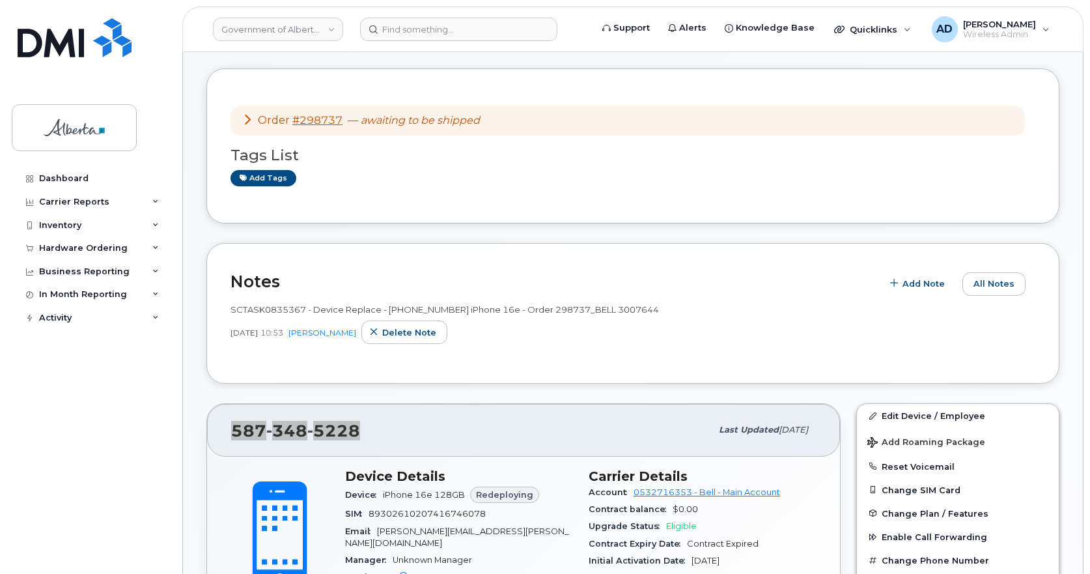
scroll to position [65, 0]
